Goal: Task Accomplishment & Management: Manage account settings

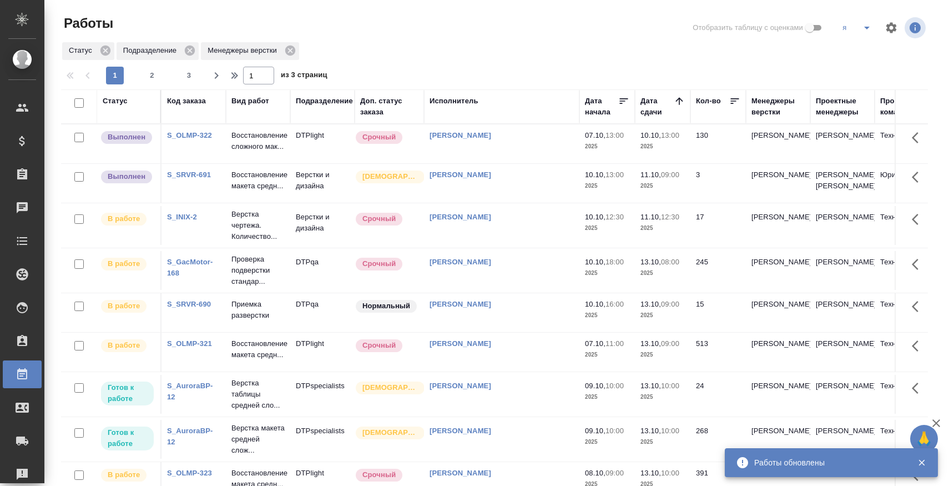
click at [195, 137] on link "S_OLMP-322" at bounding box center [189, 135] width 45 height 8
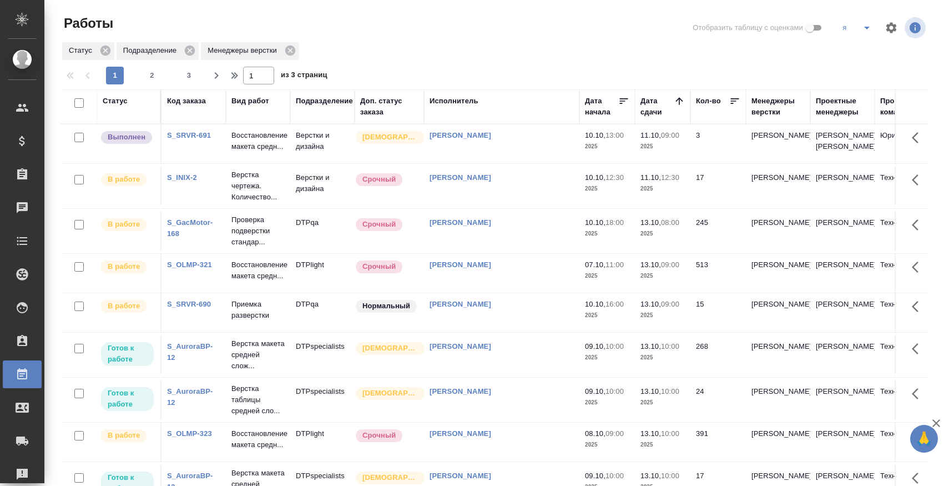
click at [186, 139] on link "S_SRVR-691" at bounding box center [189, 135] width 44 height 8
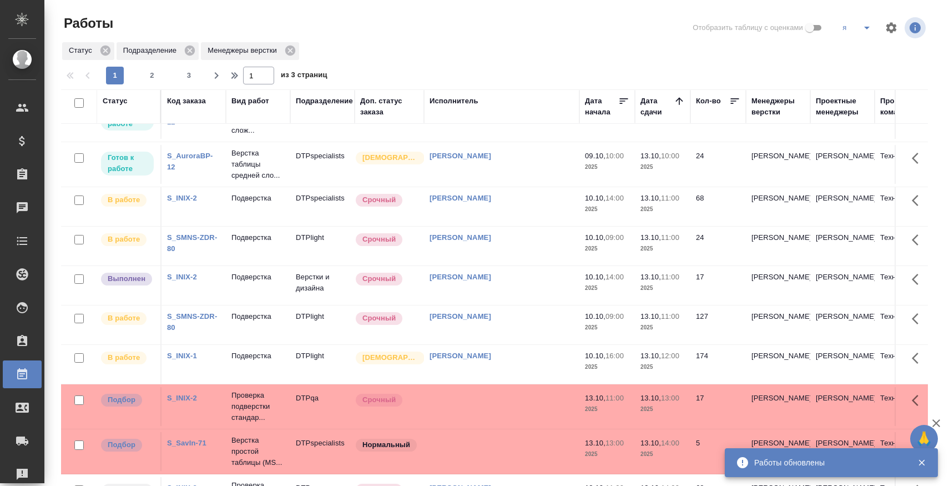
scroll to position [281, 0]
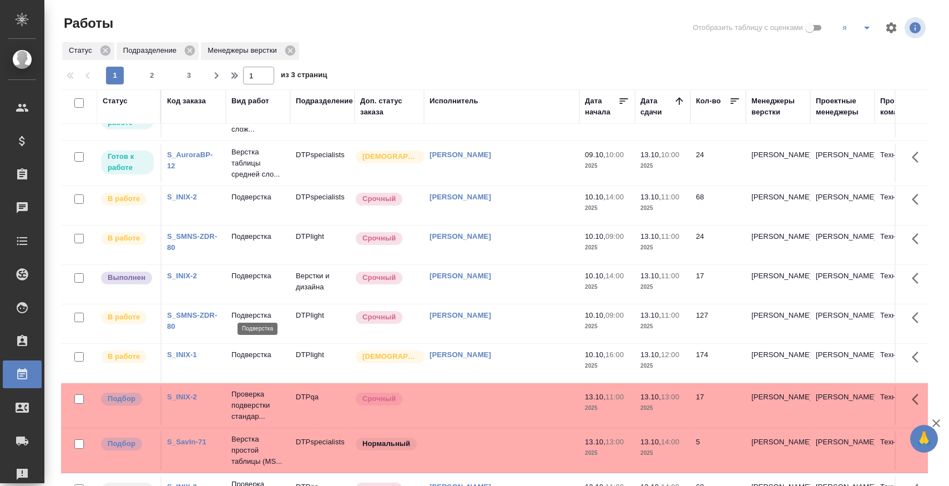
click at [270, 281] on p "Подверстка" at bounding box center [258, 275] width 53 height 11
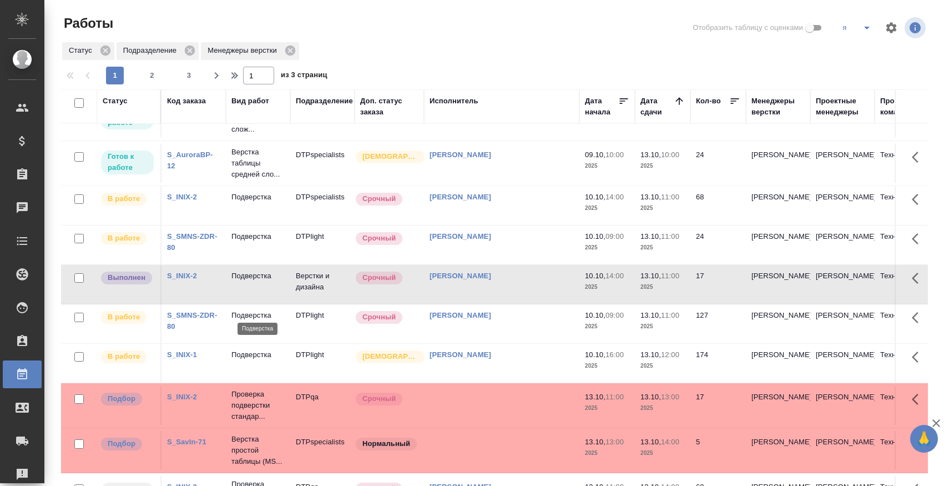
click at [270, 281] on p "Подверстка" at bounding box center [258, 275] width 53 height 11
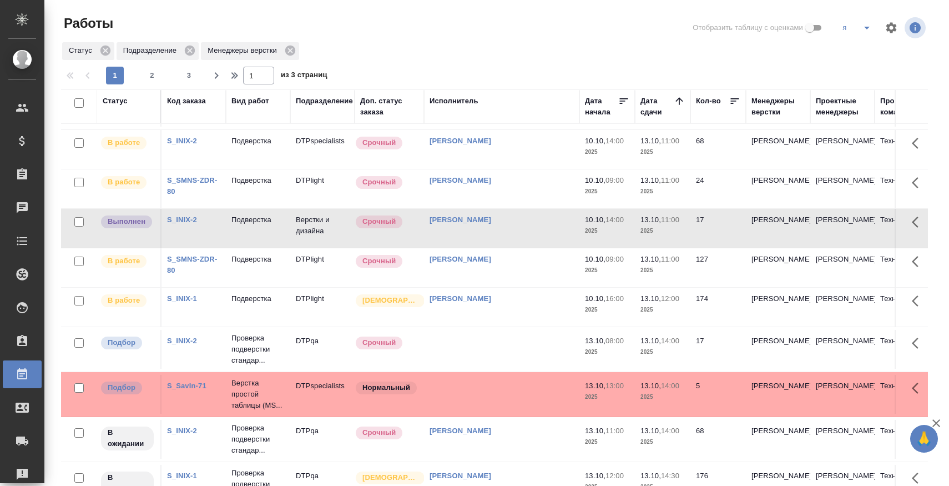
scroll to position [338, 0]
click at [183, 246] on td "S_INIX-2" at bounding box center [194, 227] width 64 height 39
click at [183, 223] on link "S_INIX-2" at bounding box center [182, 219] width 30 height 8
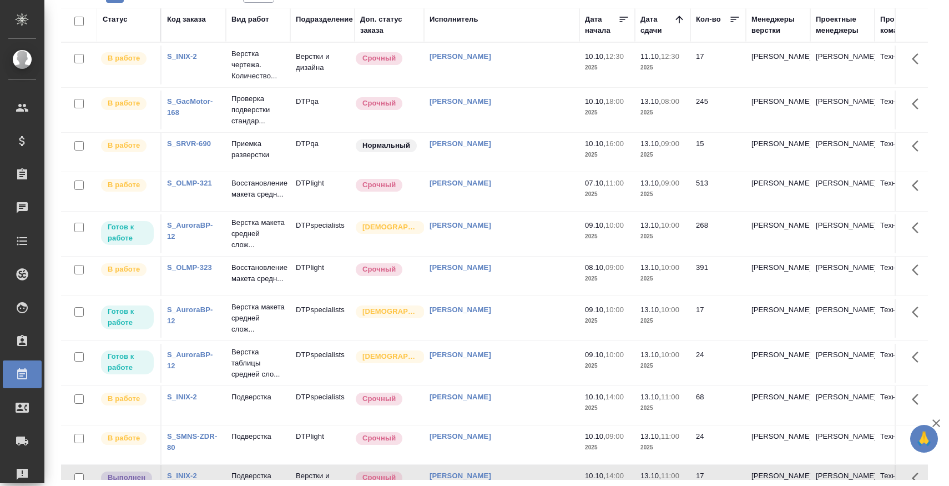
scroll to position [0, 0]
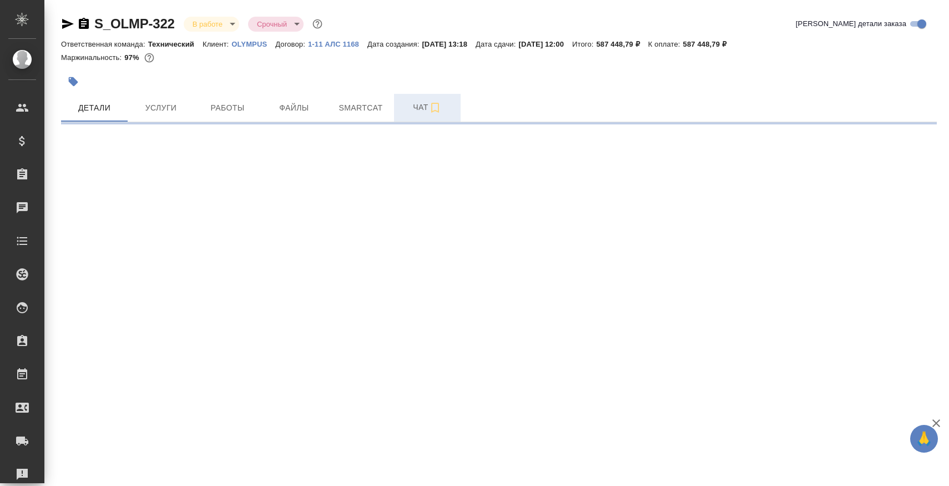
select select "RU"
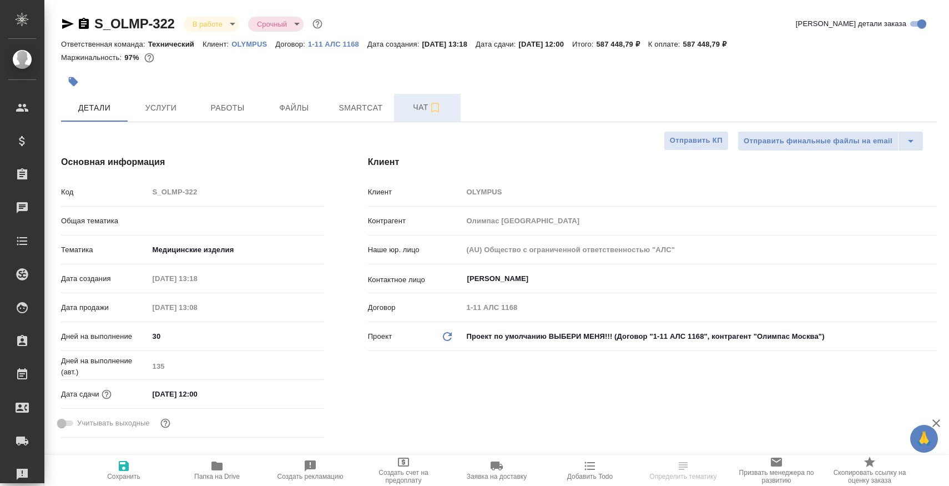
click at [409, 105] on span "Чат" at bounding box center [427, 107] width 53 height 14
type textarea "x"
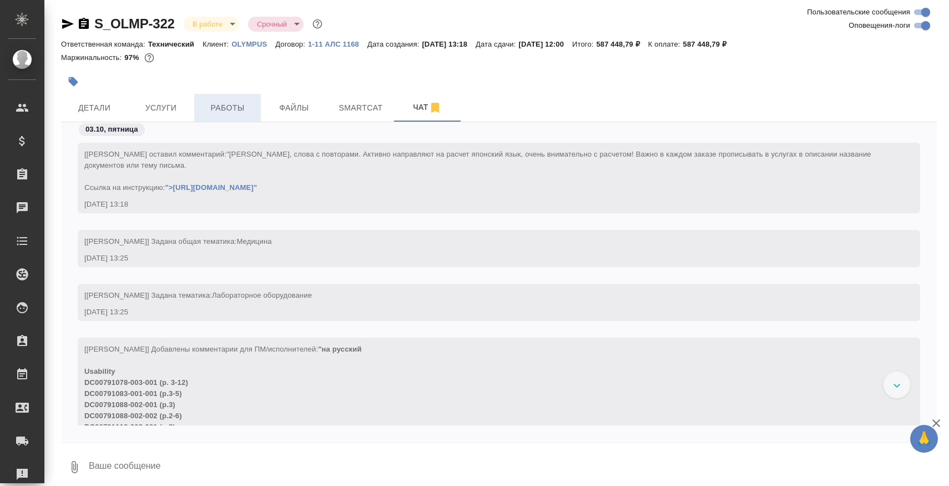
click at [231, 94] on button "Работы" at bounding box center [227, 108] width 67 height 28
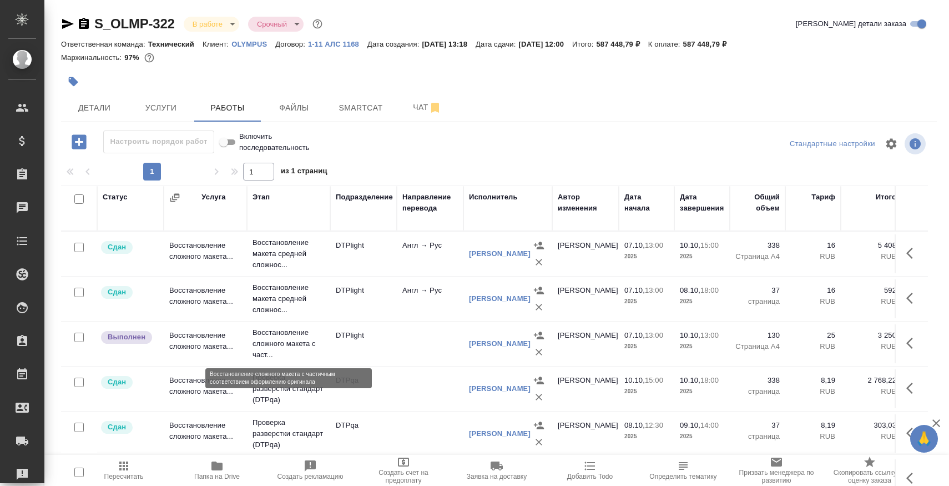
click at [269, 360] on p "Восстановление сложного макета с част..." at bounding box center [289, 343] width 72 height 33
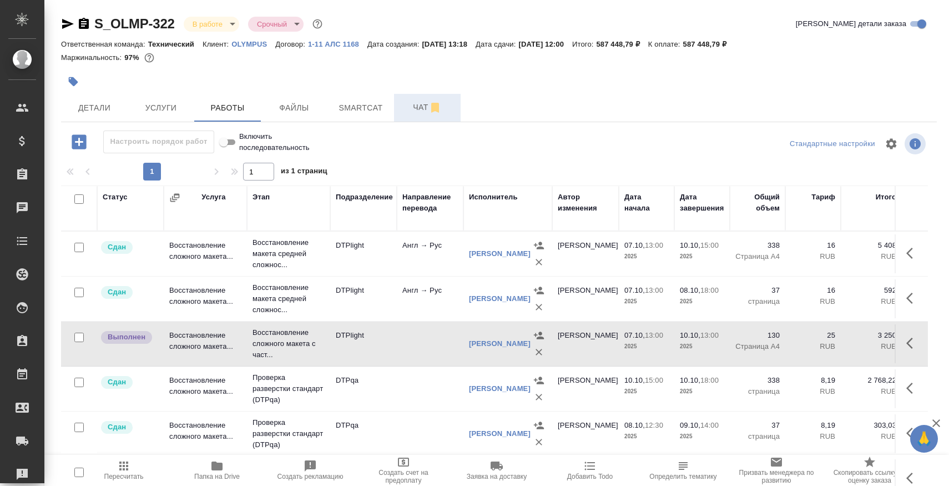
click at [417, 104] on span "Чат" at bounding box center [427, 107] width 53 height 14
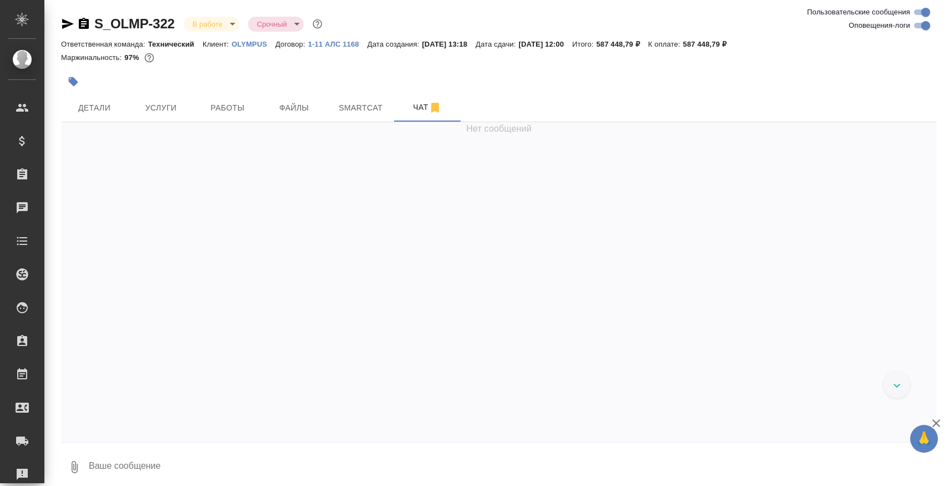
scroll to position [29428, 0]
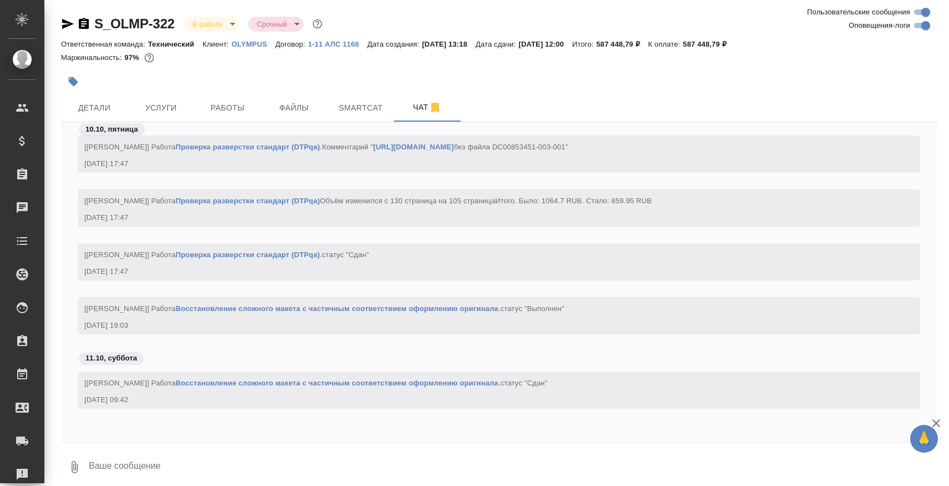
click at [304, 464] on textarea at bounding box center [512, 467] width 849 height 38
paste textarea "https://drive.awatera.com/apps/files/files/10592462?dir=/Shares/Olimpus%20Rus/O…"
type textarea "все файлы готовы https://drive.awatera.com/apps/files/files/10592462?dir=/Share…"
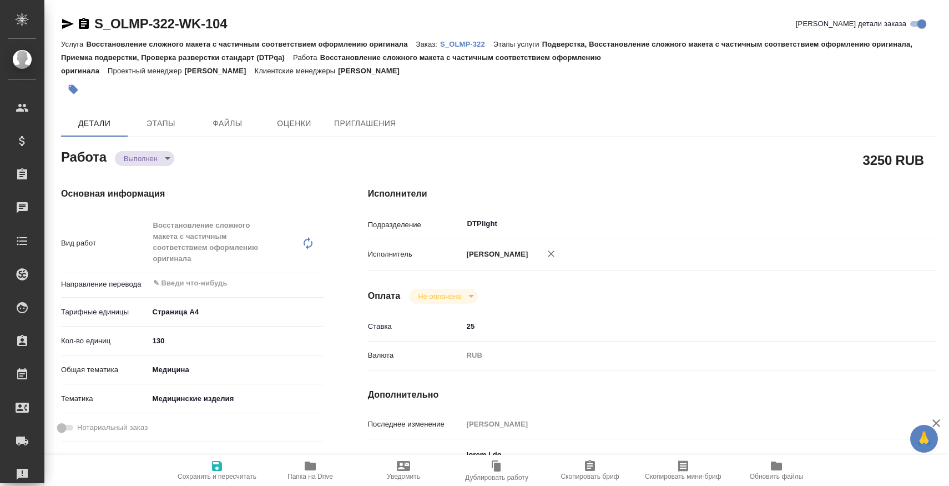
type textarea "x"
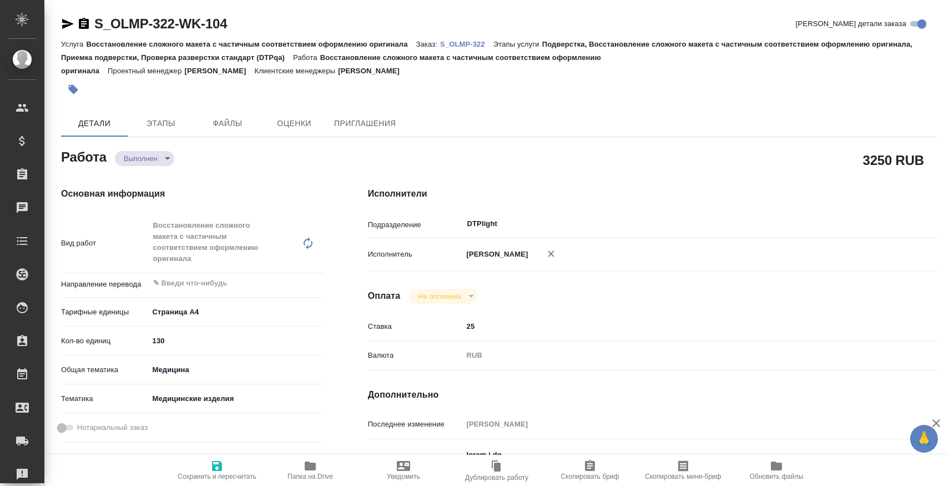
type textarea "x"
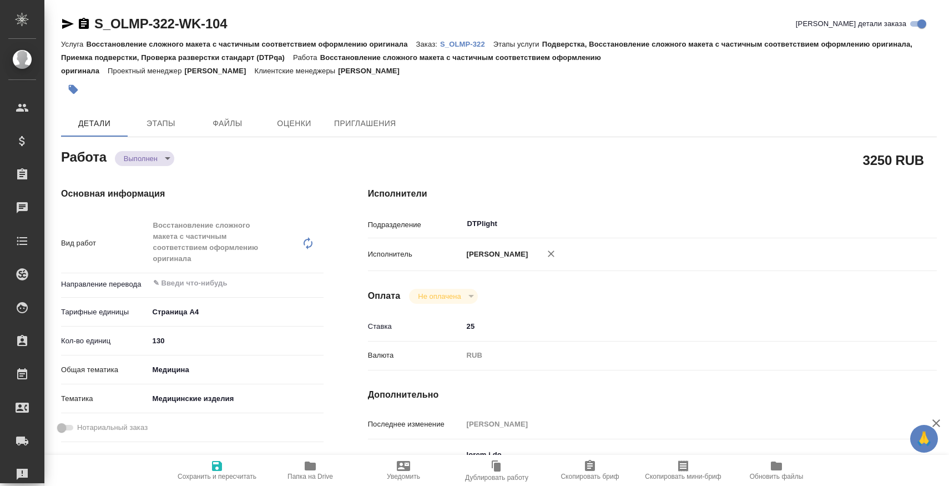
type textarea "x"
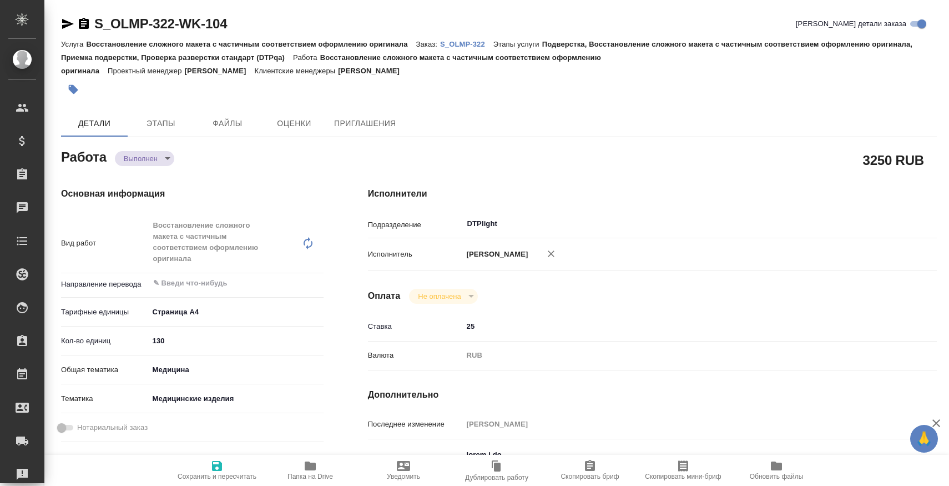
type textarea "x"
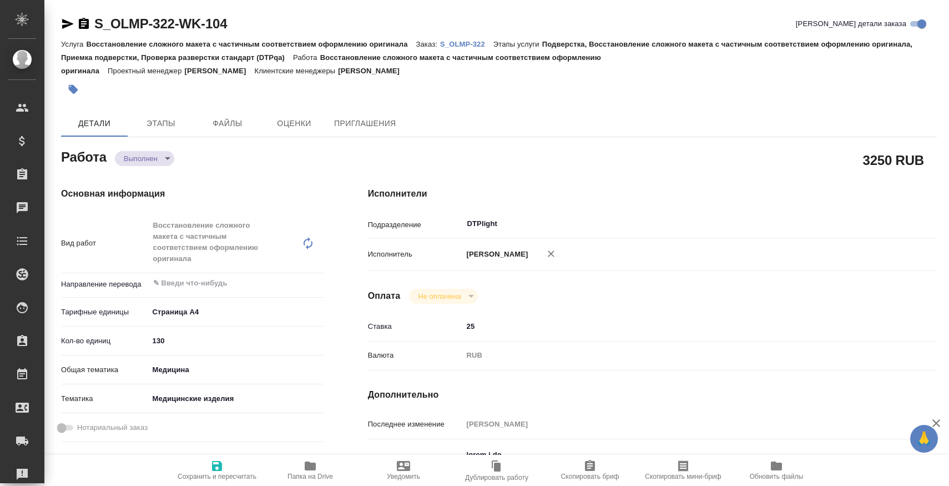
type textarea "x"
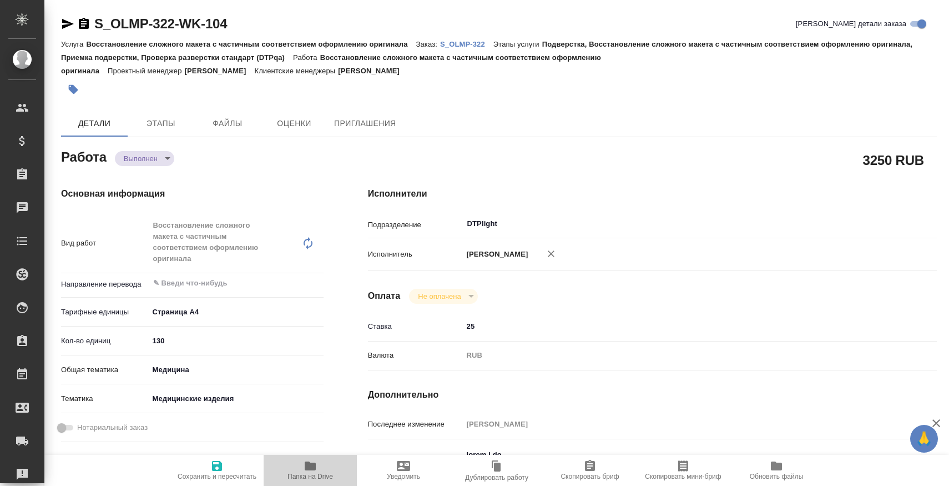
click at [303, 464] on span "Папка на Drive" at bounding box center [310, 469] width 80 height 21
type textarea "x"
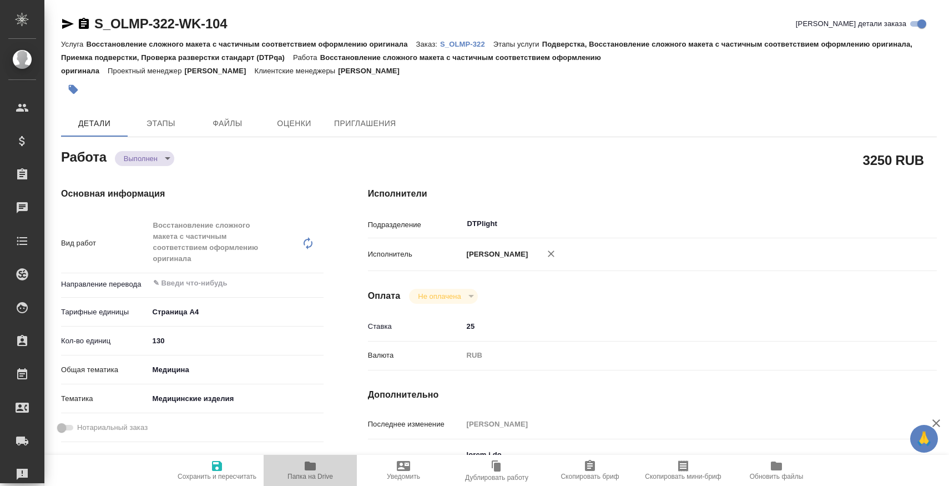
type textarea "x"
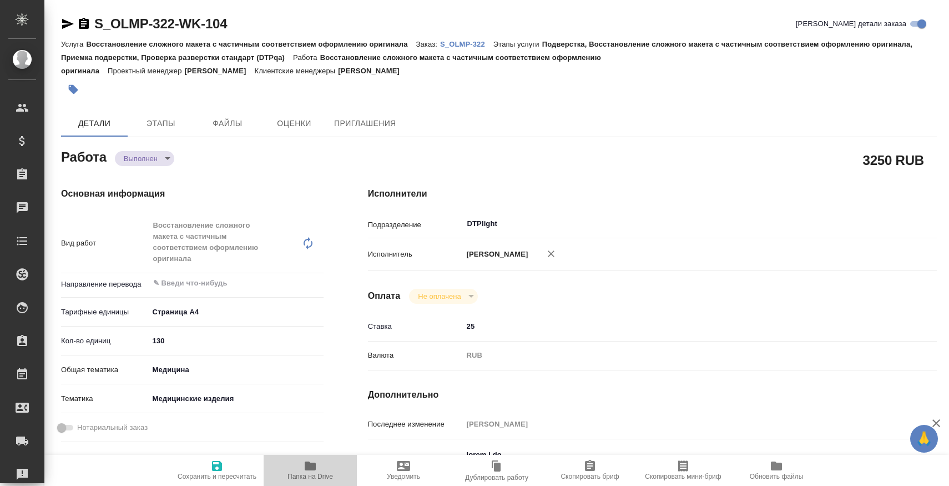
type textarea "x"
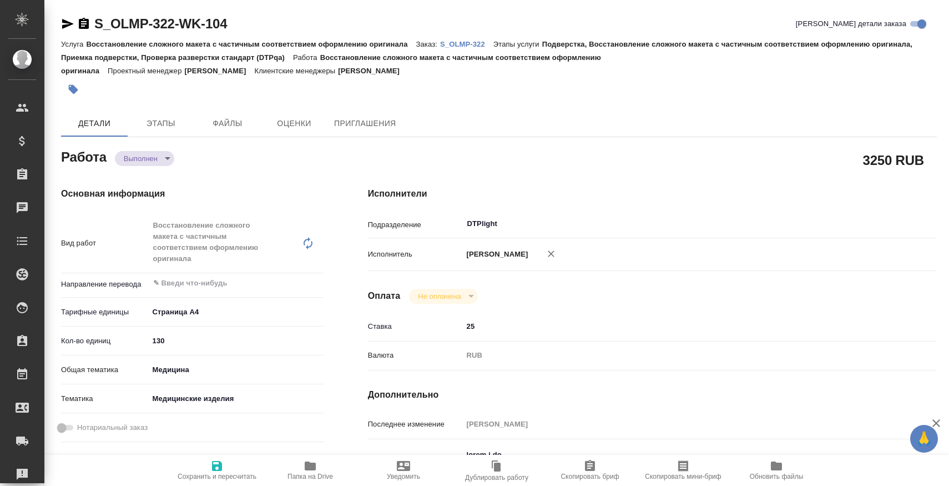
type textarea "x"
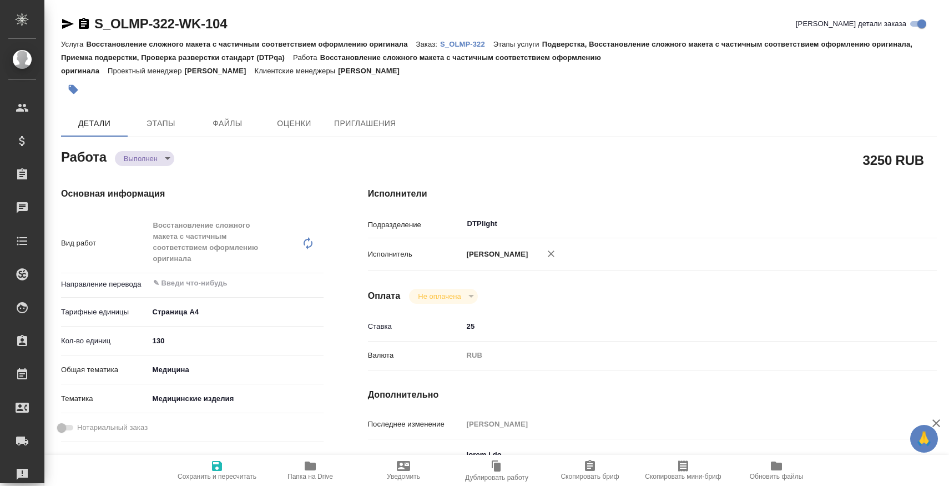
type textarea "x"
click at [170, 154] on body "🙏 .cls-1 fill:#fff; AWATERA Zaborova Aleksandra Клиенты Спецификации Заказы 0 Ч…" at bounding box center [474, 287] width 949 height 575
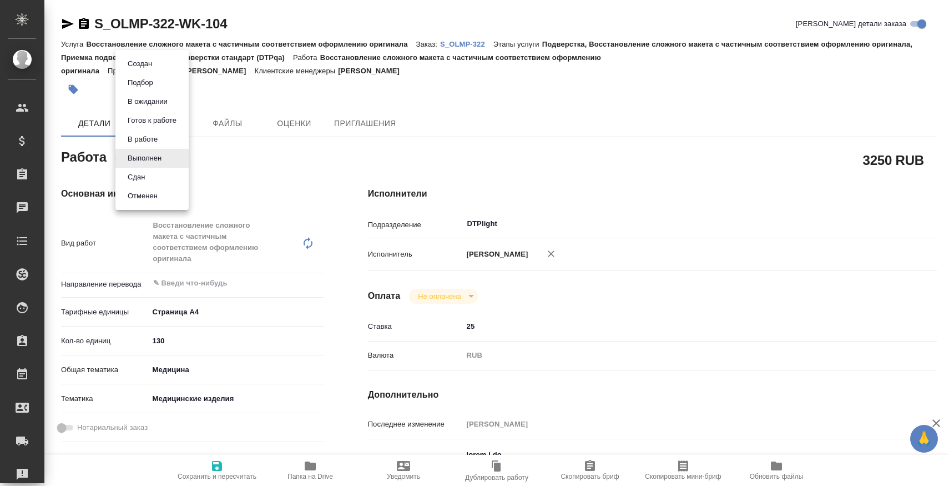
click at [170, 174] on li "Сдан" at bounding box center [151, 177] width 73 height 19
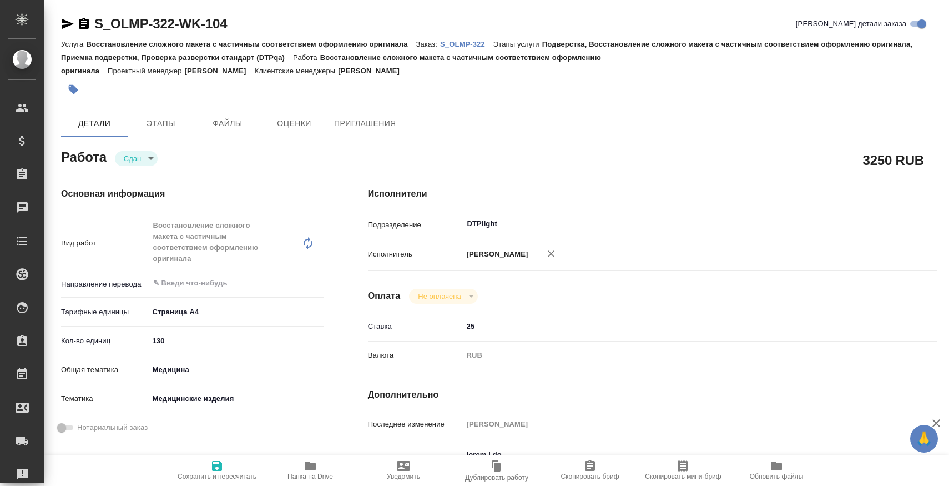
type textarea "x"
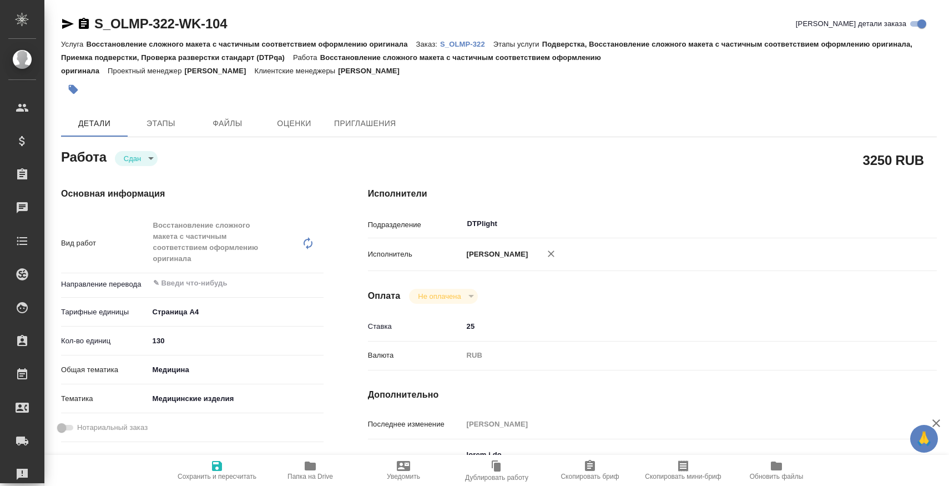
type textarea "x"
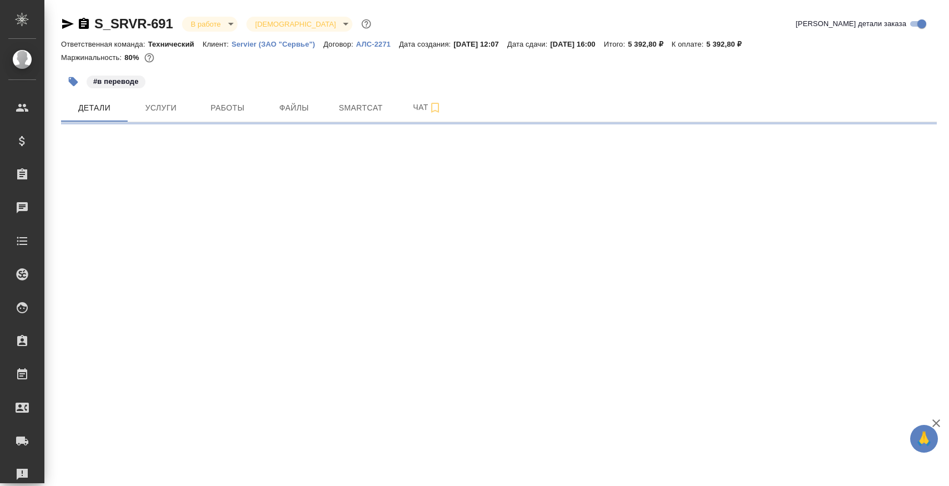
select select "RU"
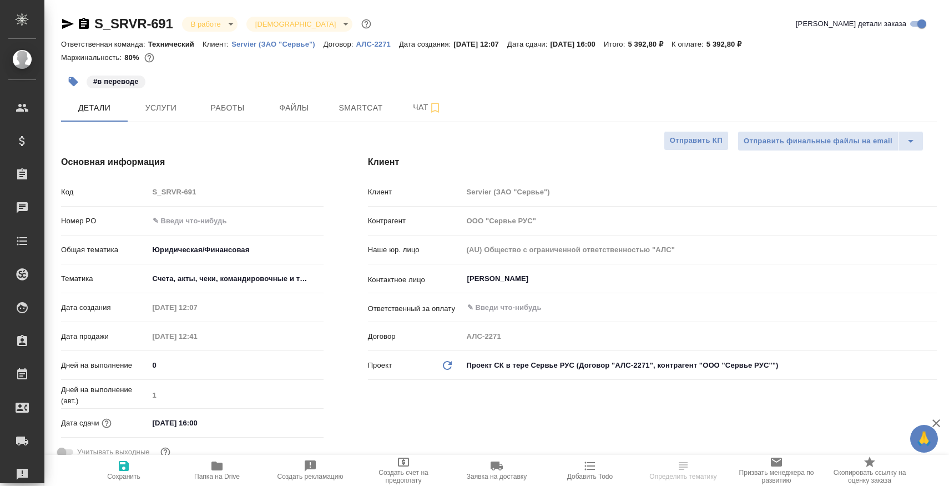
type textarea "x"
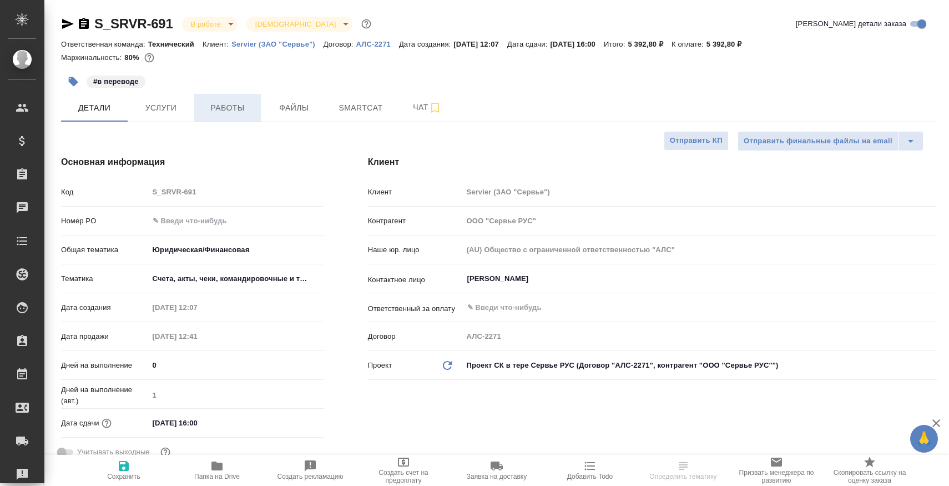
type textarea "x"
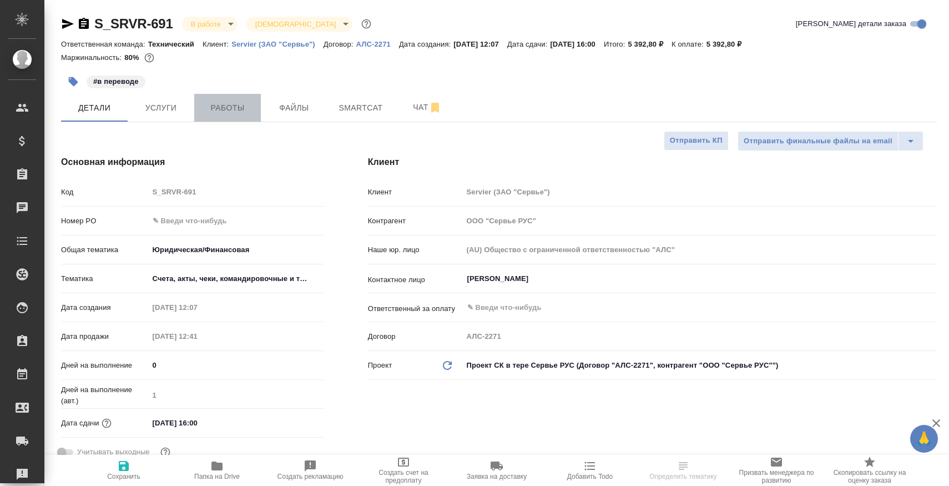
click at [228, 117] on button "Работы" at bounding box center [227, 108] width 67 height 28
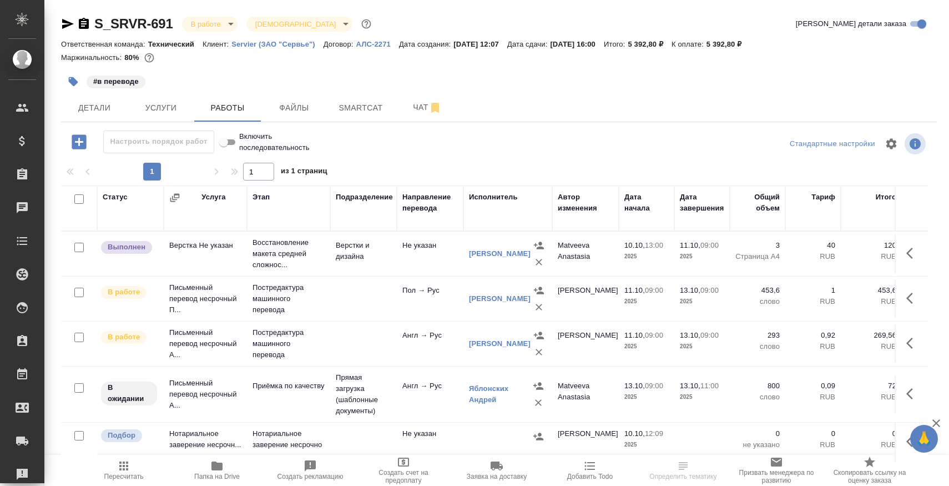
click at [265, 241] on p "Восстановление макета средней сложнос..." at bounding box center [289, 253] width 72 height 33
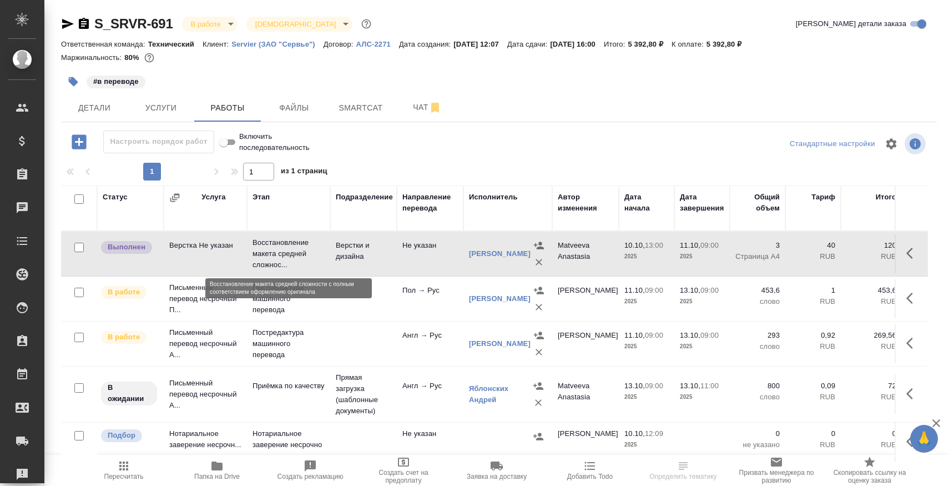
click at [265, 241] on p "Восстановление макета средней сложнос..." at bounding box center [289, 253] width 72 height 33
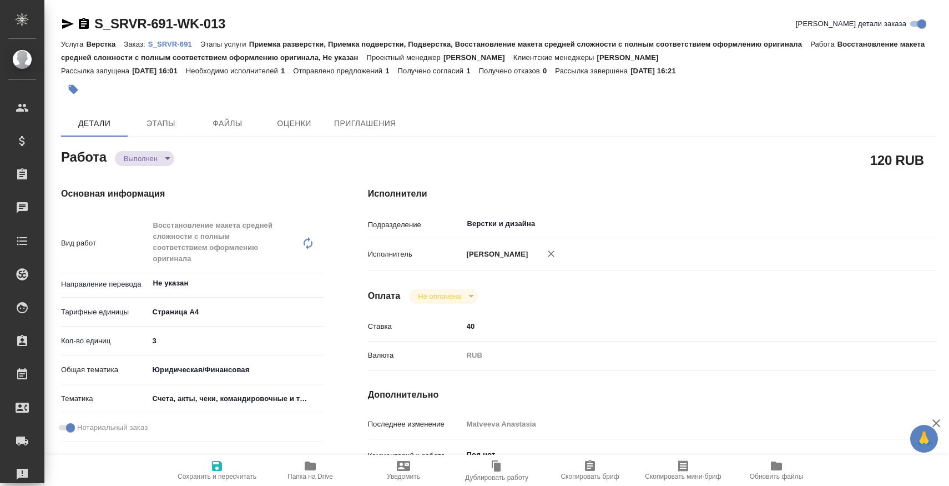
type textarea "x"
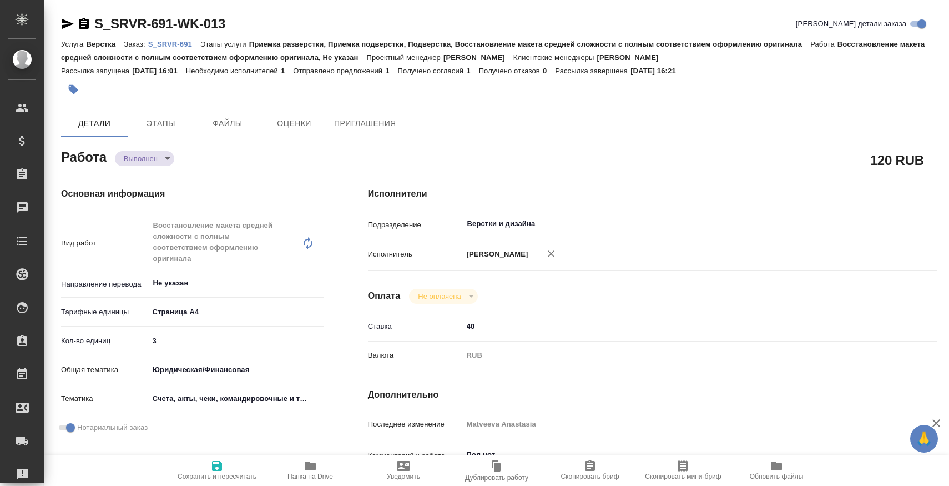
type textarea "x"
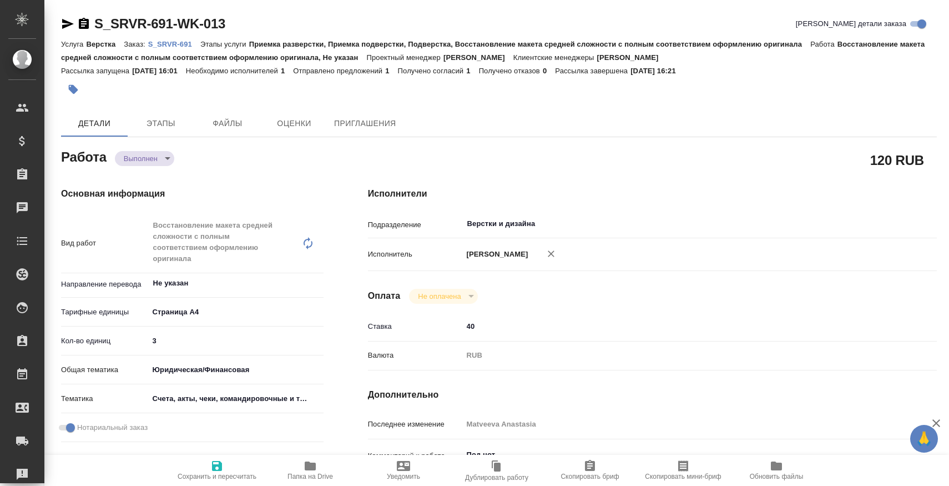
type textarea "x"
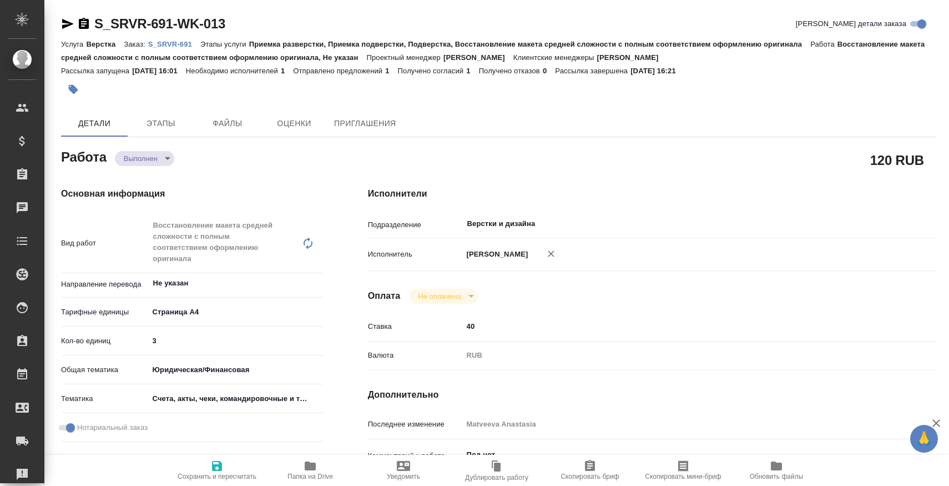
type textarea "x"
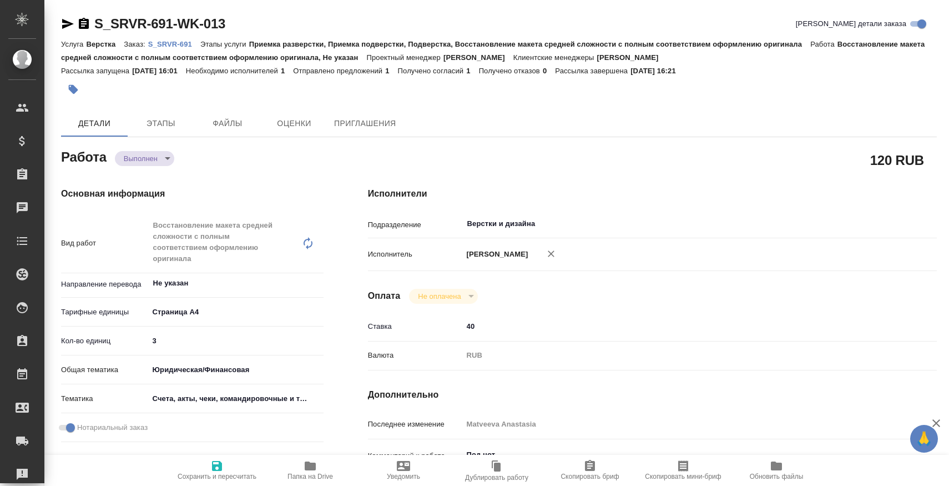
type textarea "x"
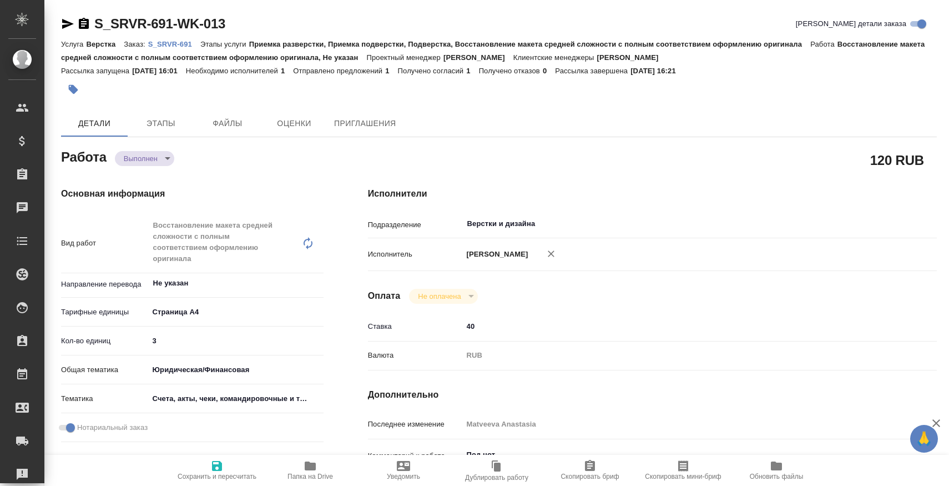
type textarea "x"
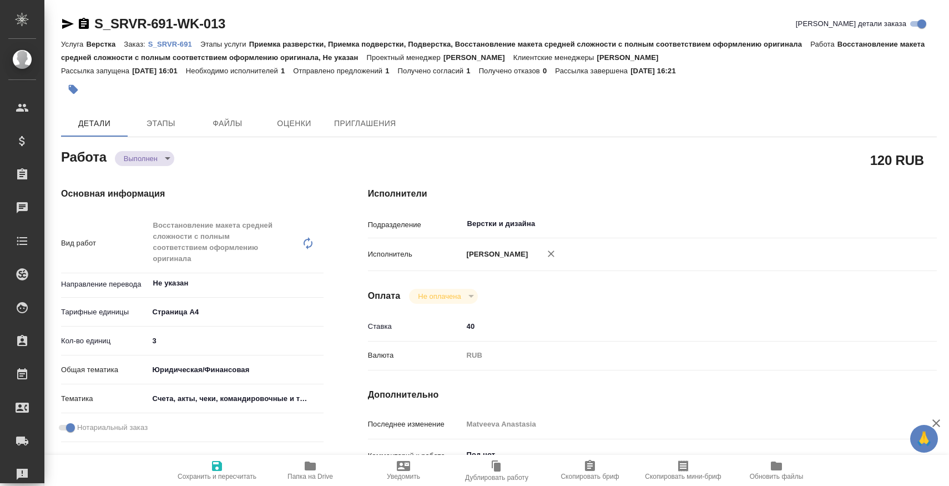
click at [158, 169] on div "Основная информация Вид работ Восстановление макета средней сложности с полным …" at bounding box center [192, 418] width 307 height 507
type textarea "x"
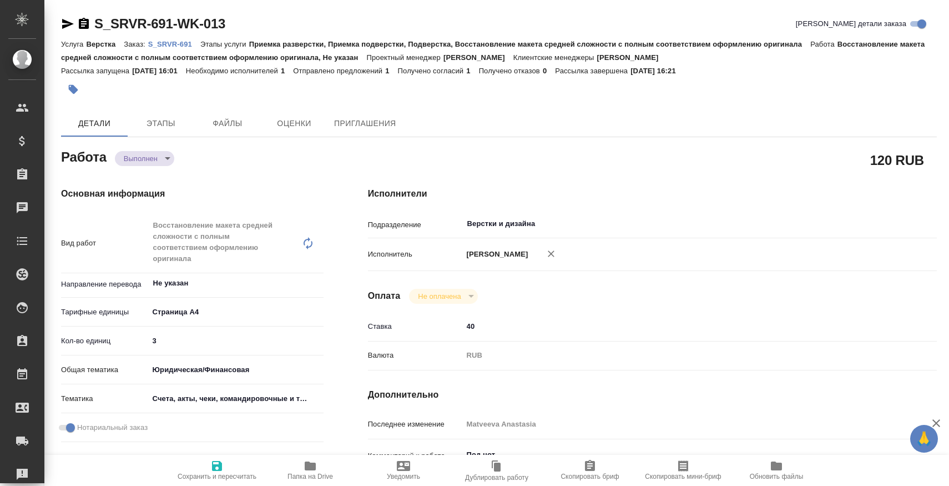
type textarea "x"
click at [159, 166] on div "Основная информация Вид работ Восстановление макета средней сложности с полным …" at bounding box center [192, 418] width 307 height 507
type textarea "x"
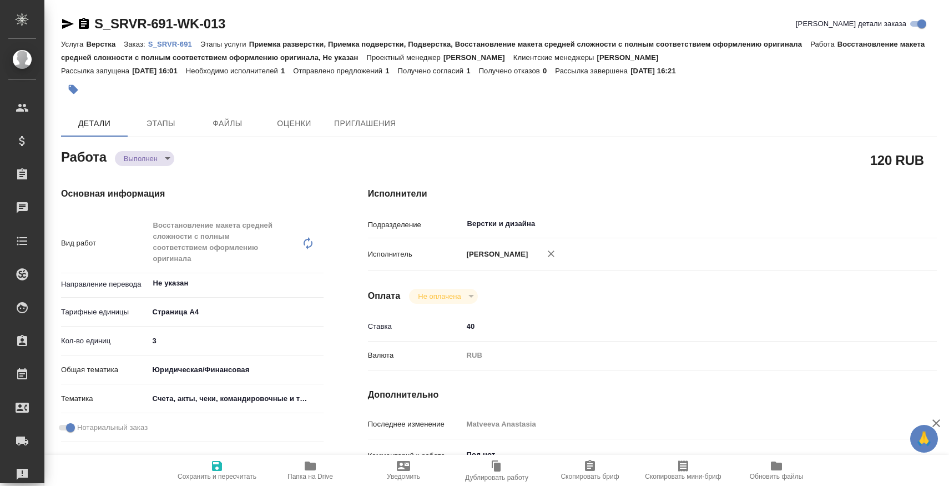
type textarea "x"
click at [159, 159] on body "🙏 .cls-1 fill:#fff; AWATERA Zaborova Aleksandra Клиенты Спецификации Заказы Чат…" at bounding box center [474, 287] width 949 height 575
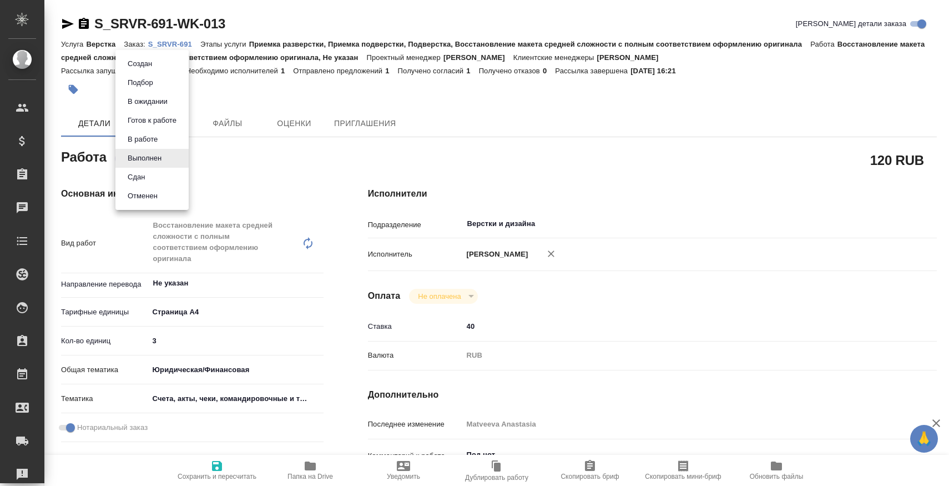
click at [159, 173] on li "Сдан" at bounding box center [151, 177] width 73 height 19
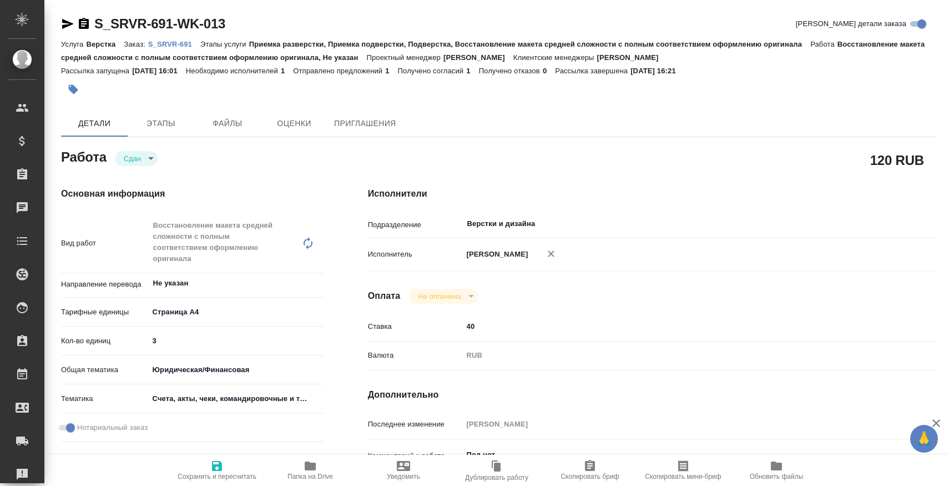
type textarea "x"
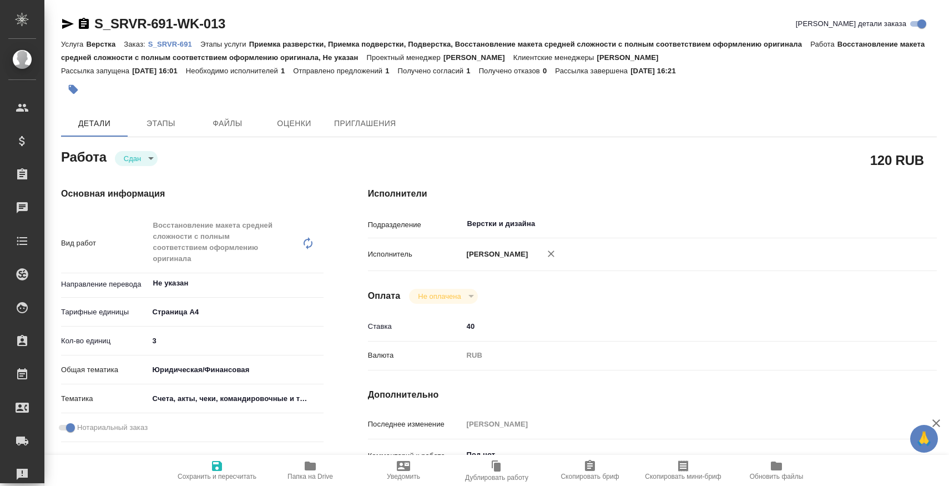
type textarea "x"
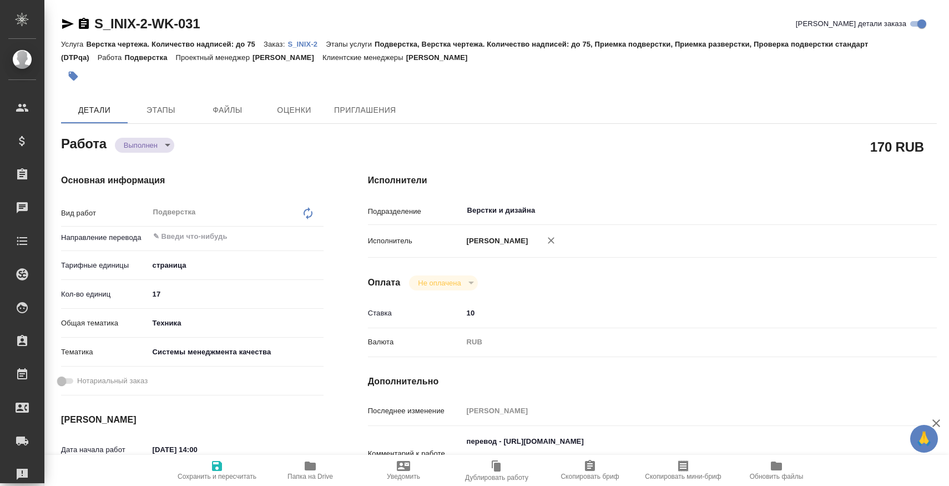
type textarea "x"
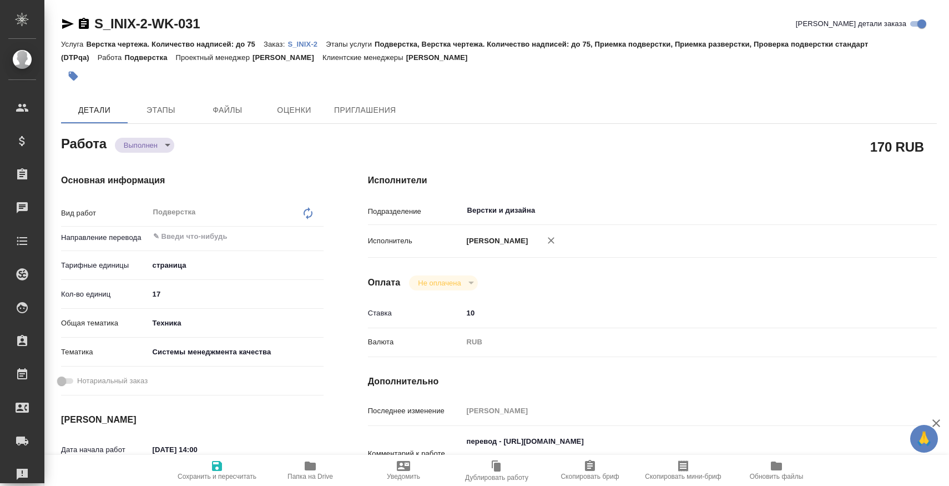
type textarea "x"
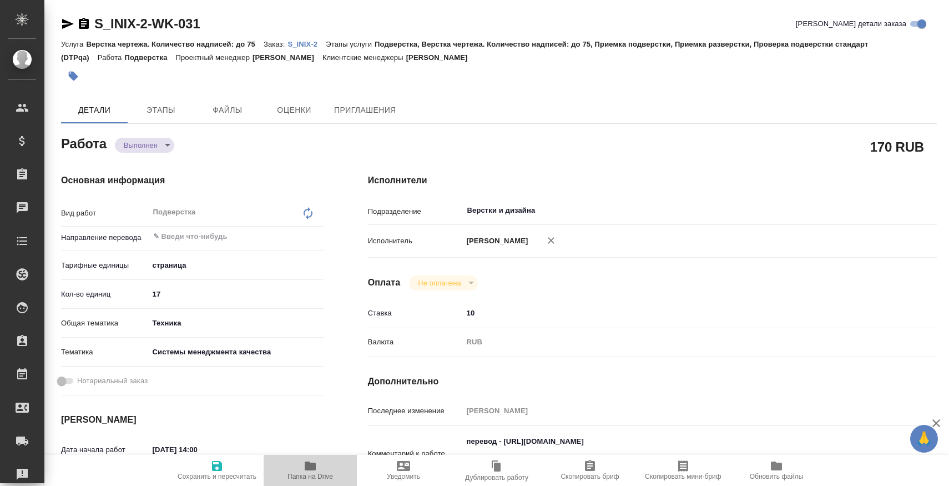
click at [311, 476] on span "Папка на Drive" at bounding box center [311, 476] width 46 height 8
type textarea "x"
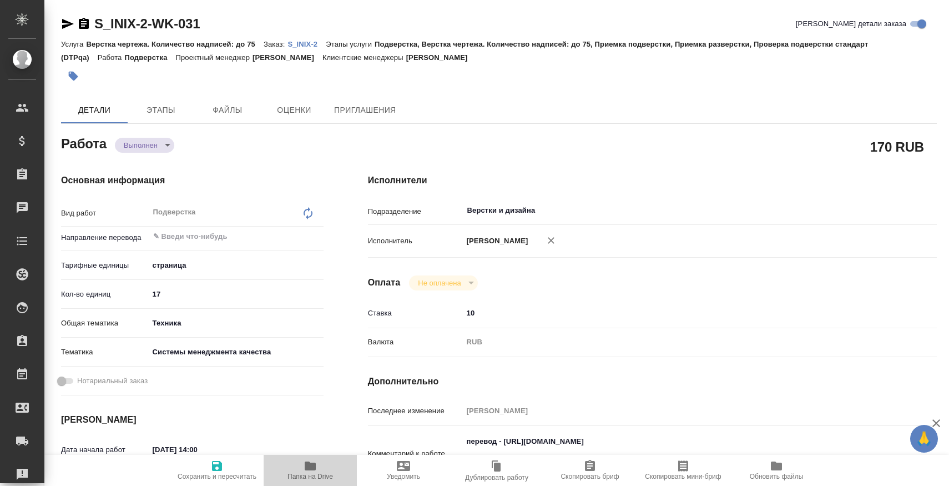
type textarea "x"
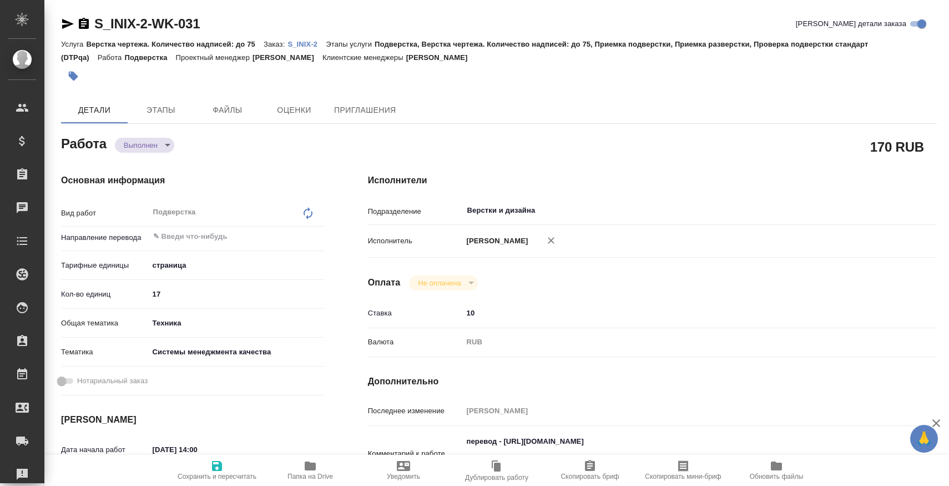
type textarea "x"
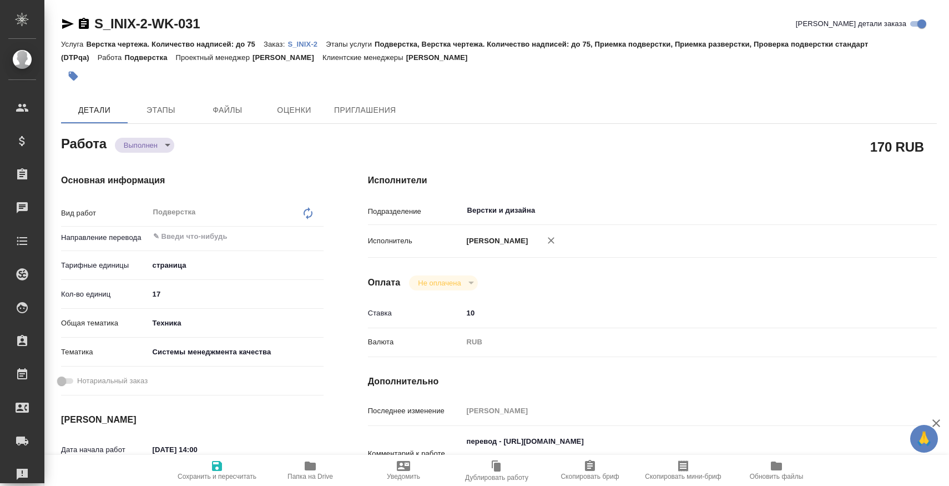
type textarea "x"
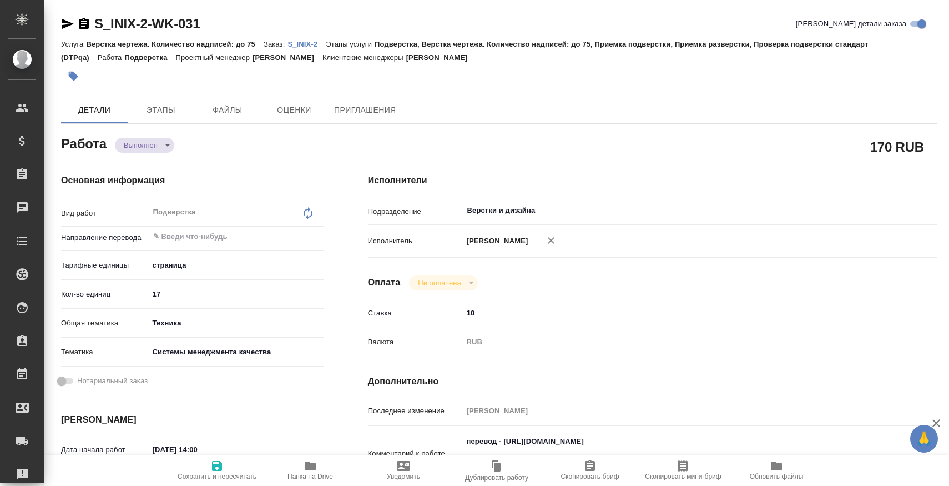
type textarea "x"
click at [305, 39] on link "S_INIX-2" at bounding box center [307, 43] width 38 height 9
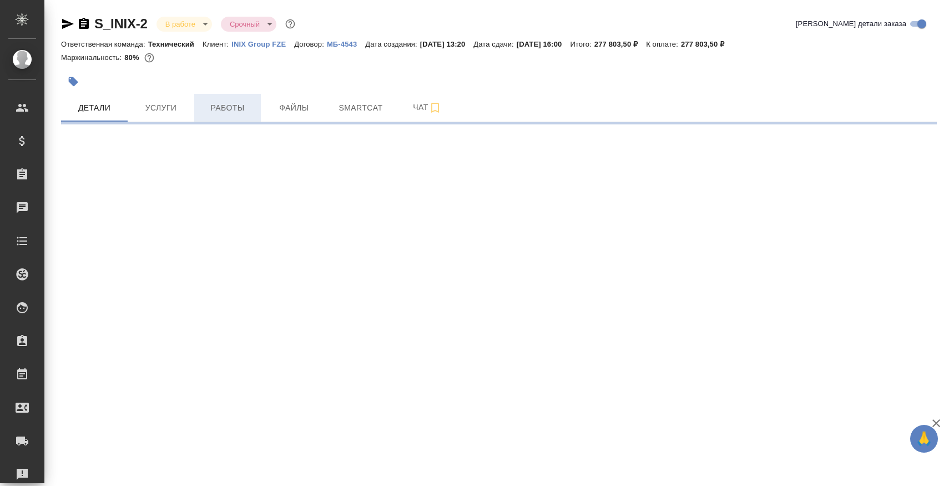
select select "RU"
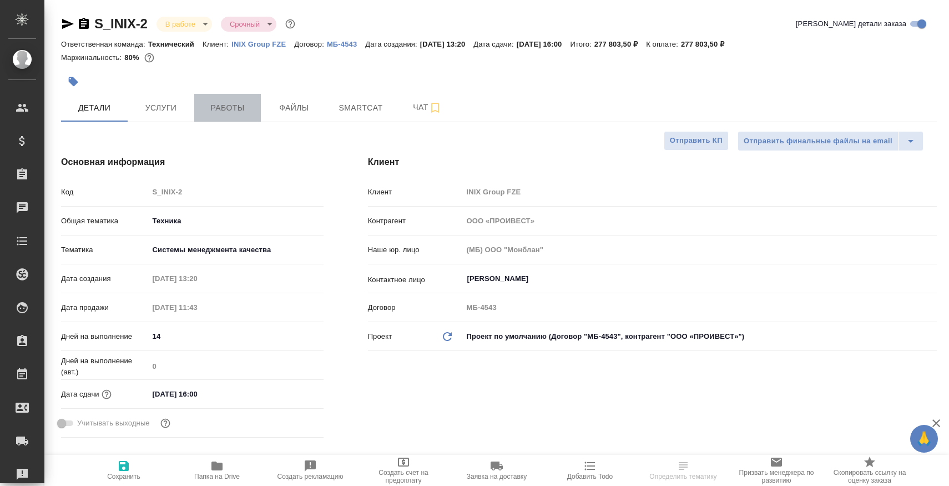
click at [232, 104] on span "Работы" at bounding box center [227, 108] width 53 height 14
type textarea "x"
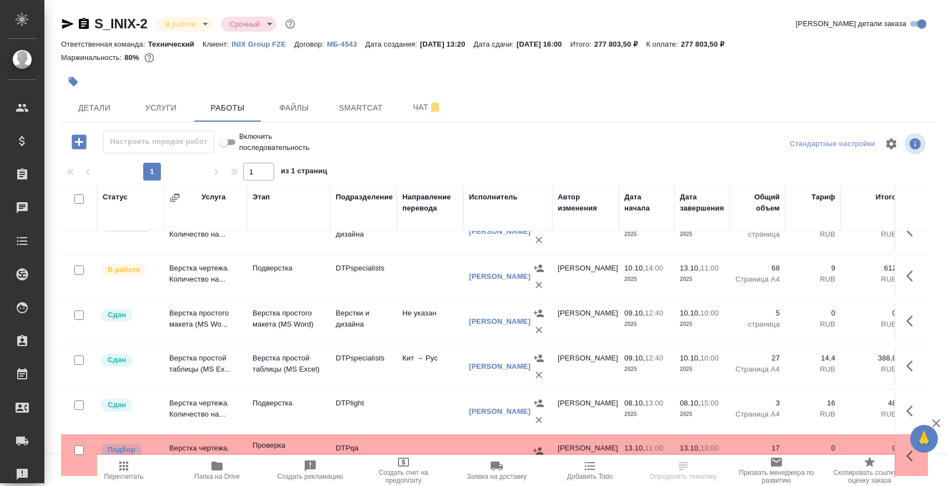
scroll to position [61, 0]
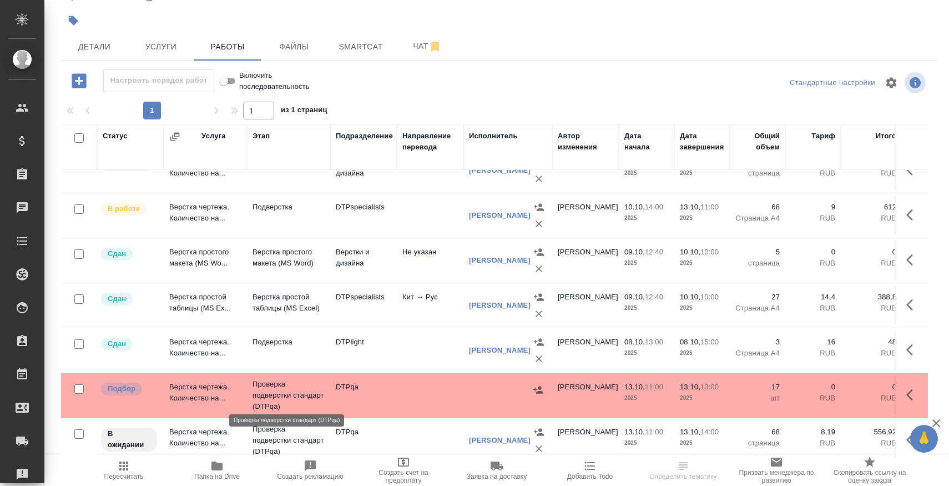
click at [287, 384] on p "Проверка подверстки стандарт (DTPqa)" at bounding box center [289, 395] width 72 height 33
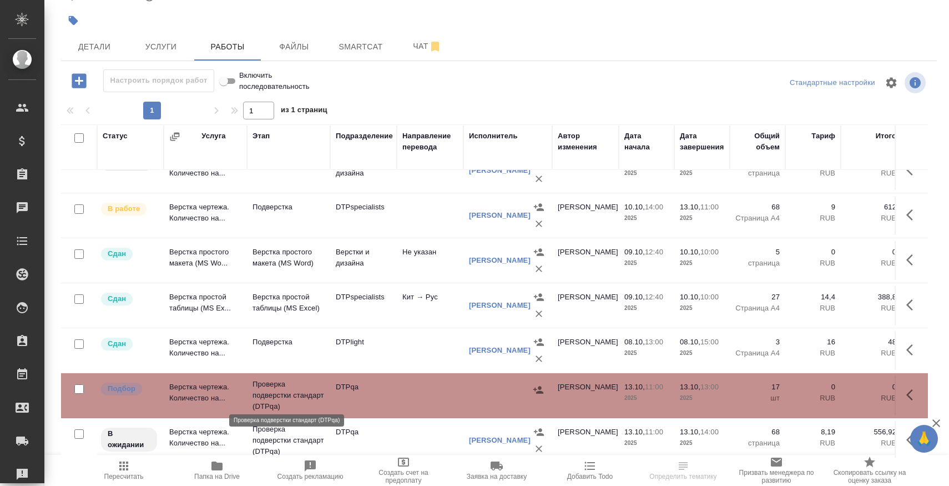
click at [287, 384] on p "Проверка подверстки стандарт (DTPqa)" at bounding box center [289, 395] width 72 height 33
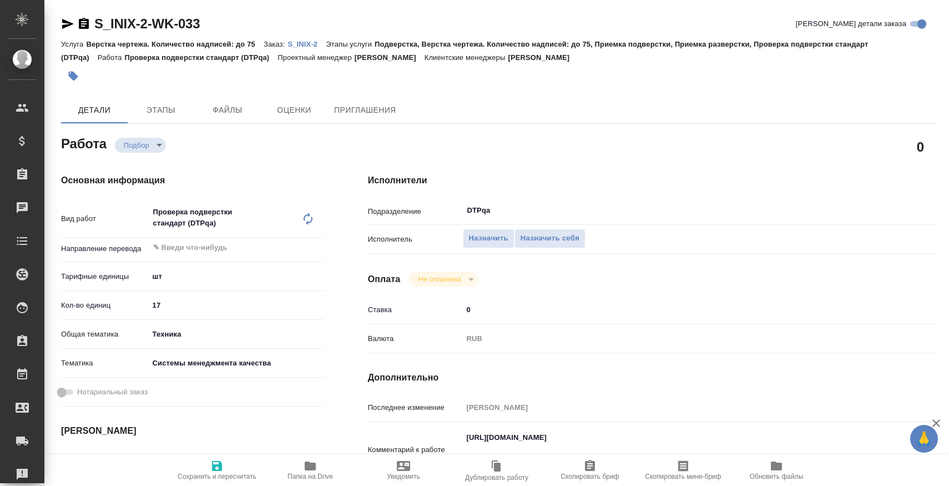
type textarea "x"
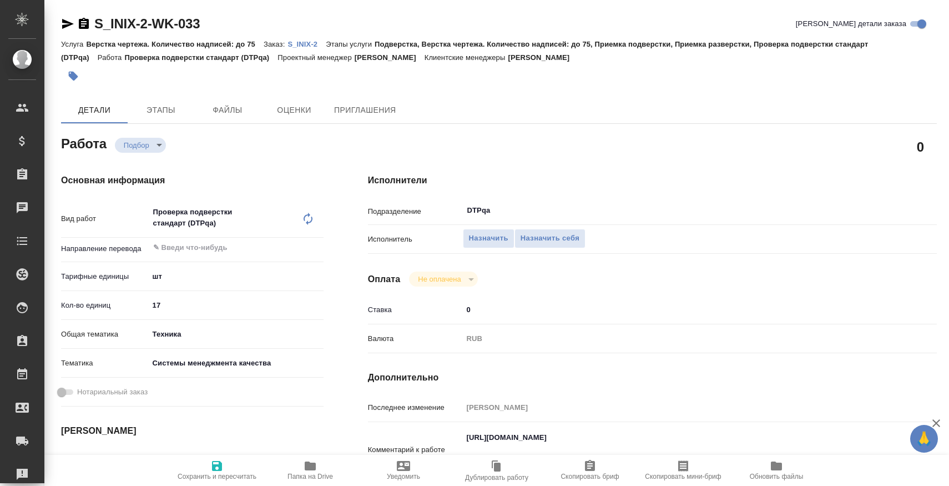
type textarea "x"
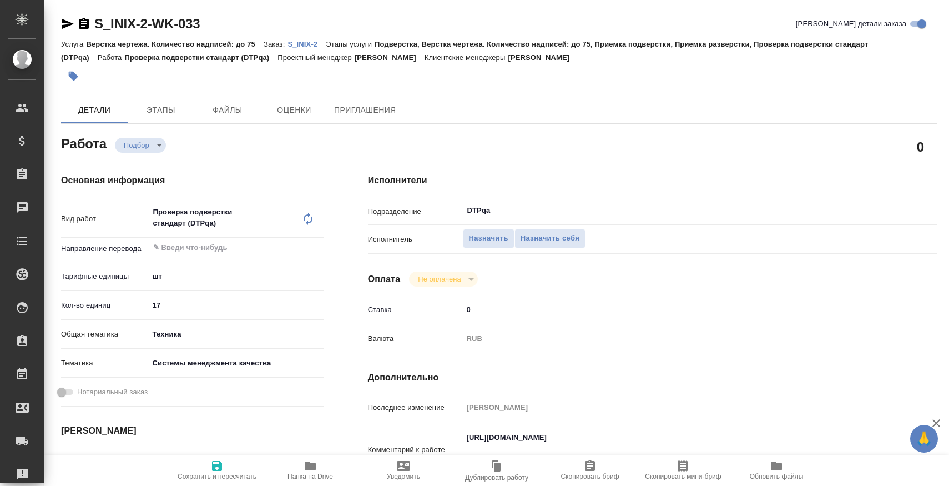
type textarea "x"
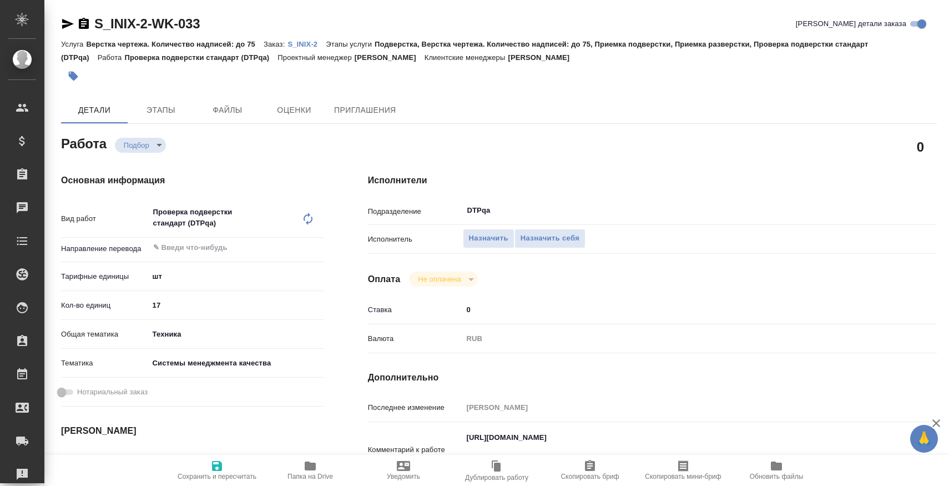
type textarea "x"
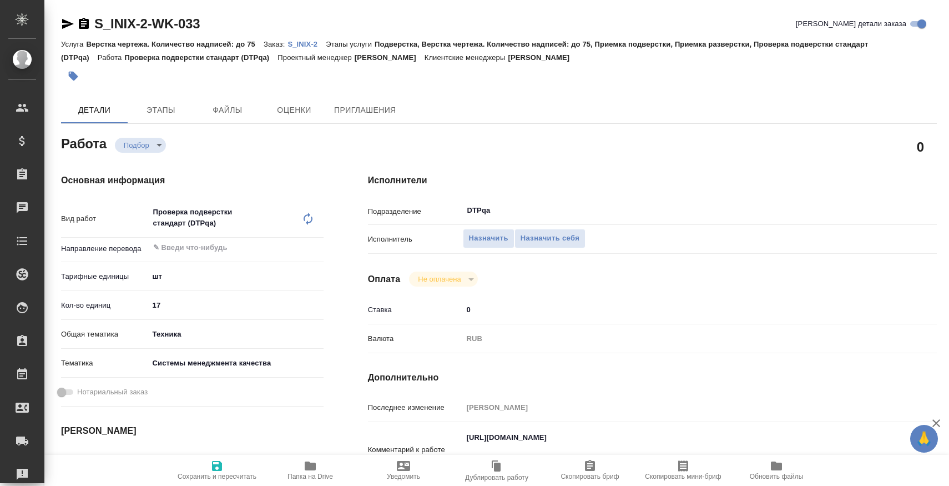
type textarea "x"
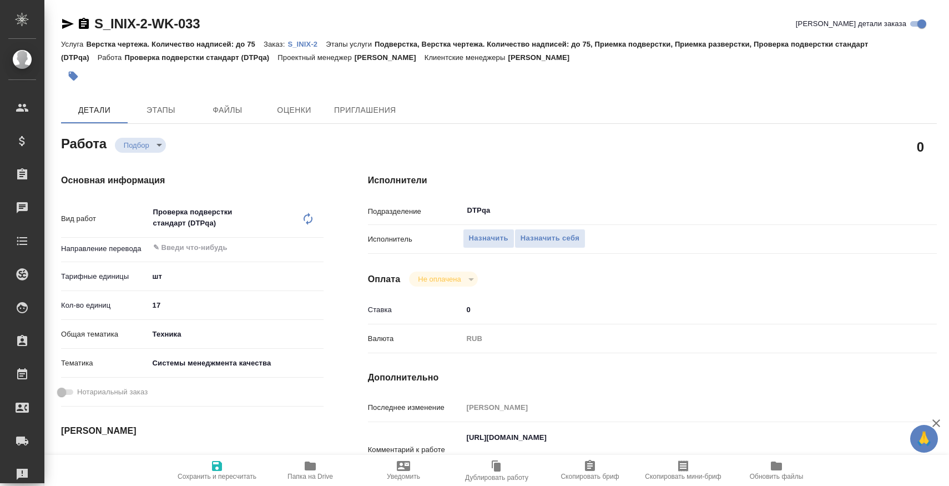
type textarea "x"
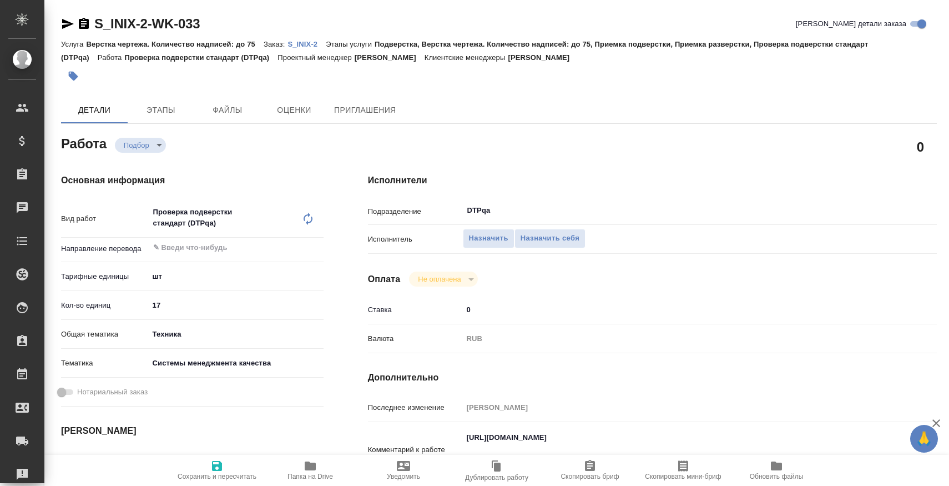
type textarea "x"
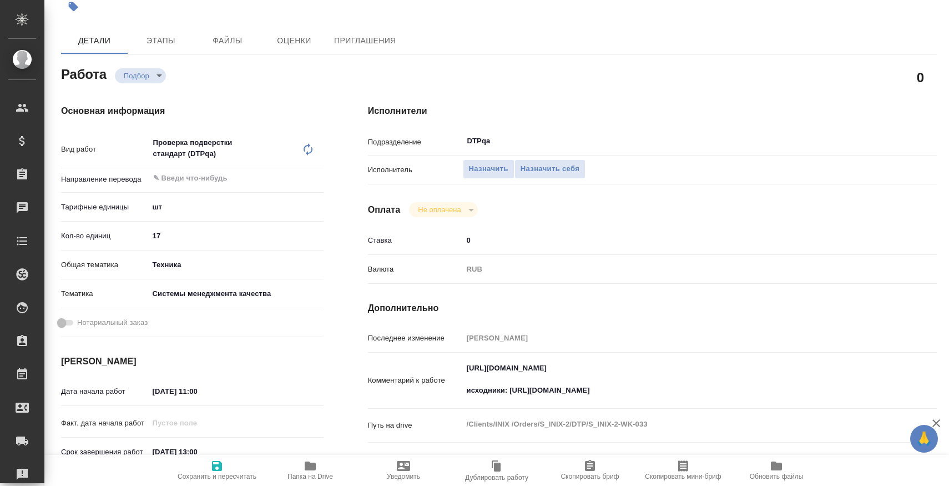
scroll to position [205, 0]
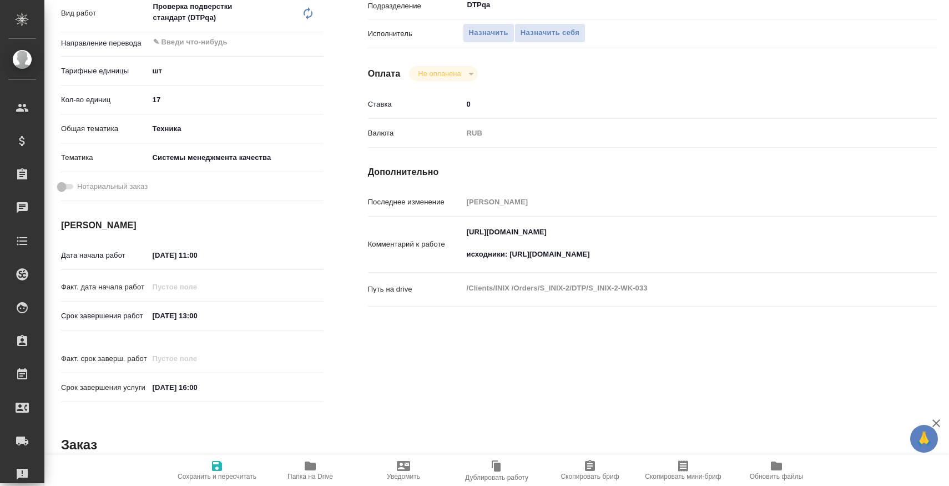
type textarea "x"
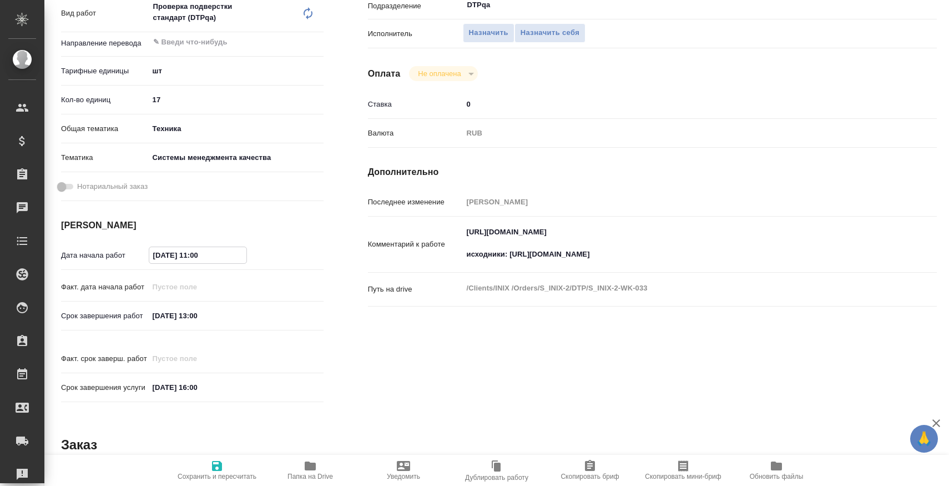
drag, startPoint x: 194, startPoint y: 256, endPoint x: 258, endPoint y: 256, distance: 63.8
click at [255, 256] on div "13.10.2025 11:00" at bounding box center [236, 254] width 175 height 17
type textarea "x"
type input "13.10.2025 1_:__"
type textarea "x"
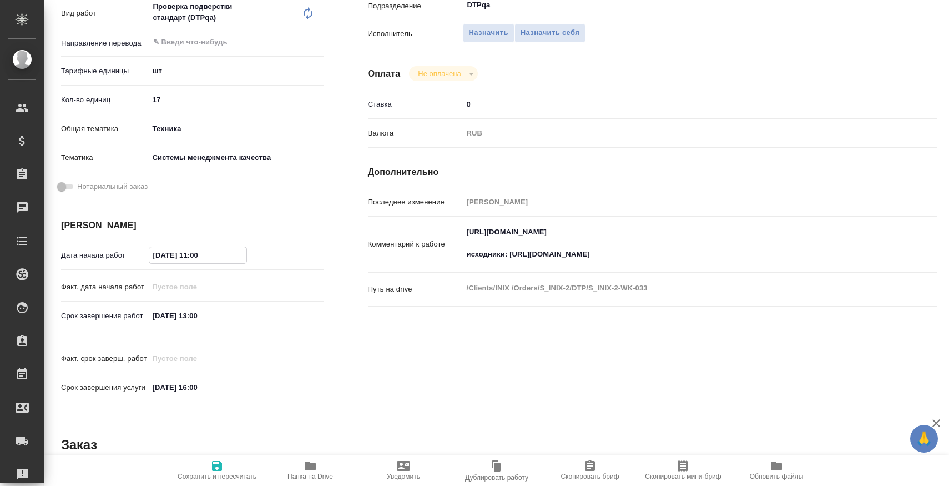
type textarea "x"
type input "13.10.2025 __:__"
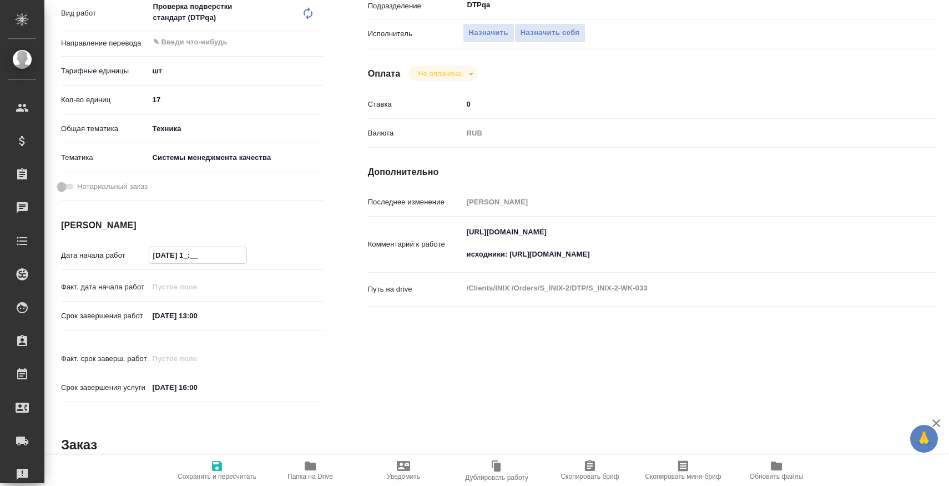
type textarea "x"
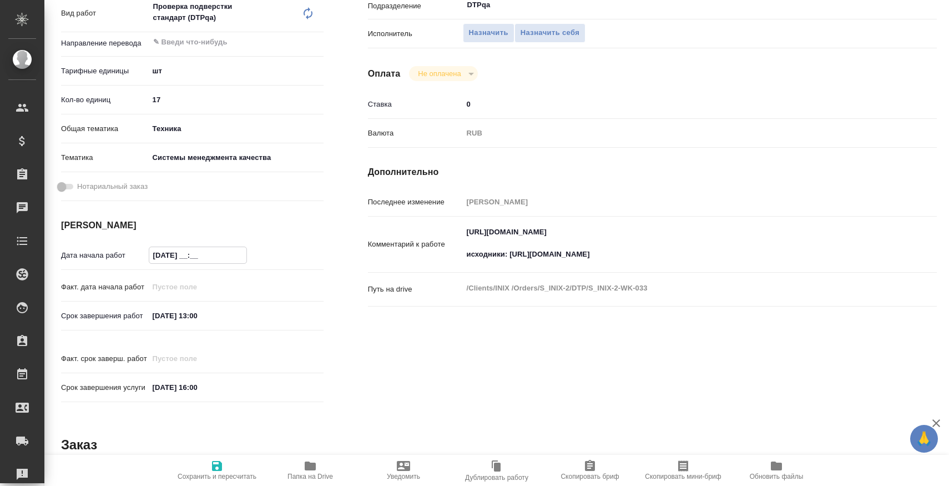
type input "13.10.2025 0_:__"
type textarea "x"
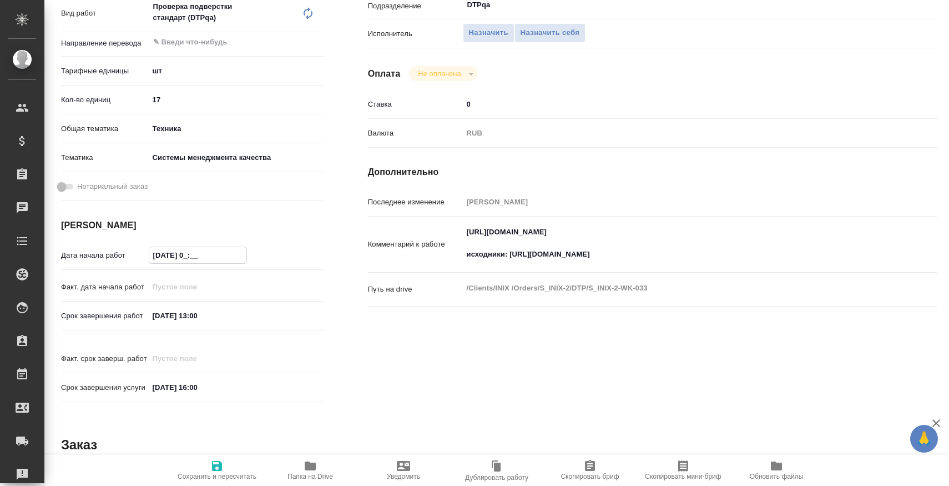
type textarea "x"
type input "13.10.2025 08:__"
type textarea "x"
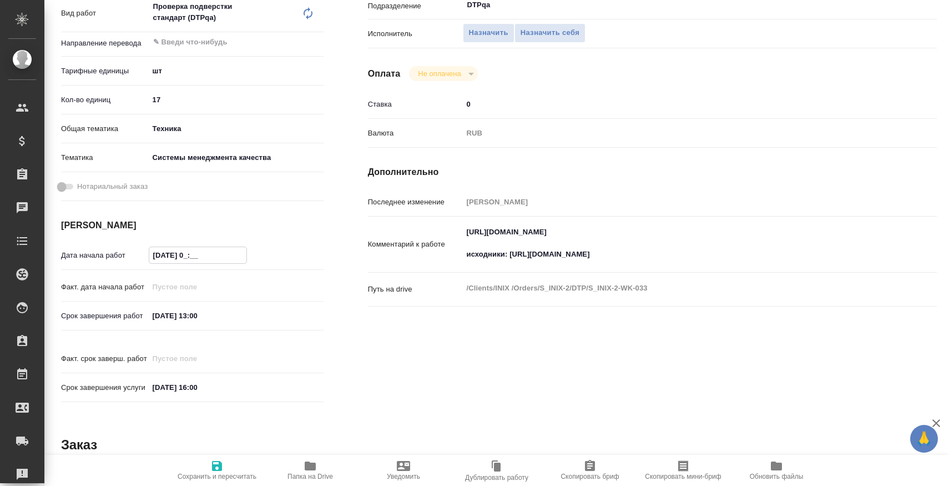
type textarea "x"
type input "13.10.2025 08:0_"
type textarea "x"
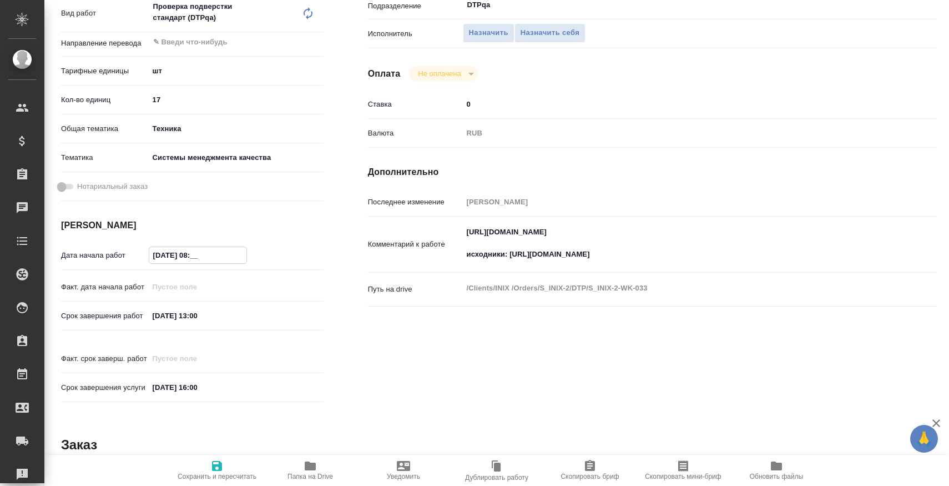
type textarea "x"
type input "13.10.2025 08:00"
type textarea "x"
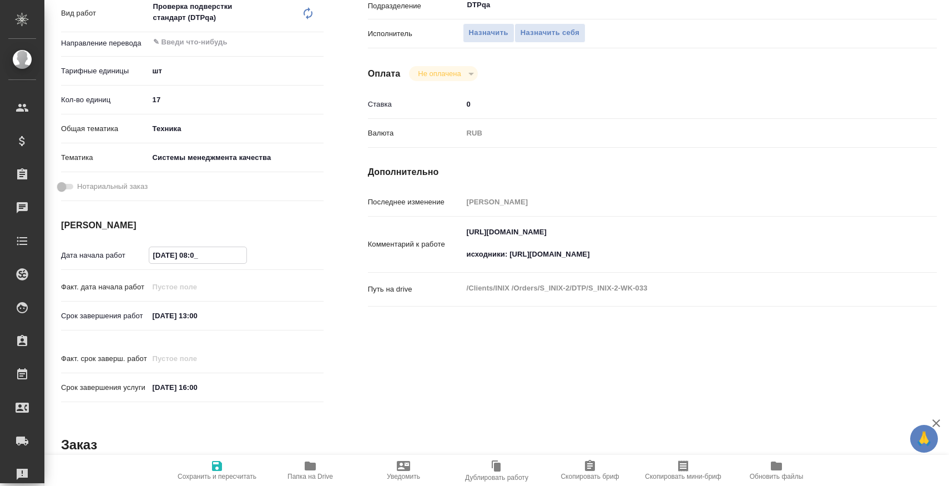
type textarea "x"
type input "13.10.2025 08:00"
click at [225, 472] on span "Сохранить и пересчитать" at bounding box center [217, 476] width 79 height 8
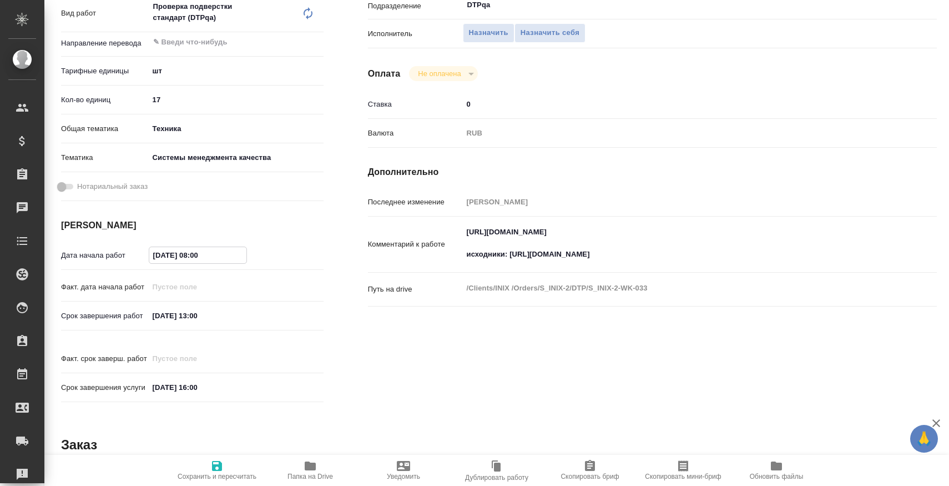
type textarea "x"
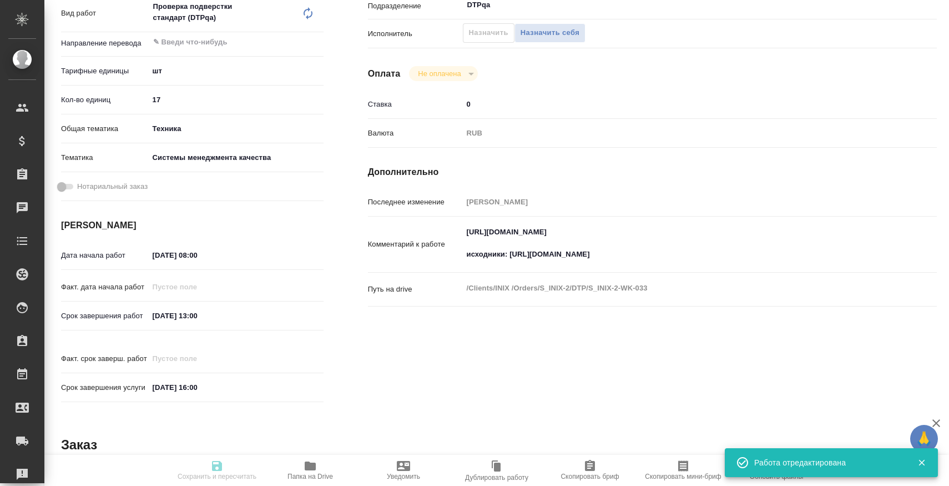
type textarea "x"
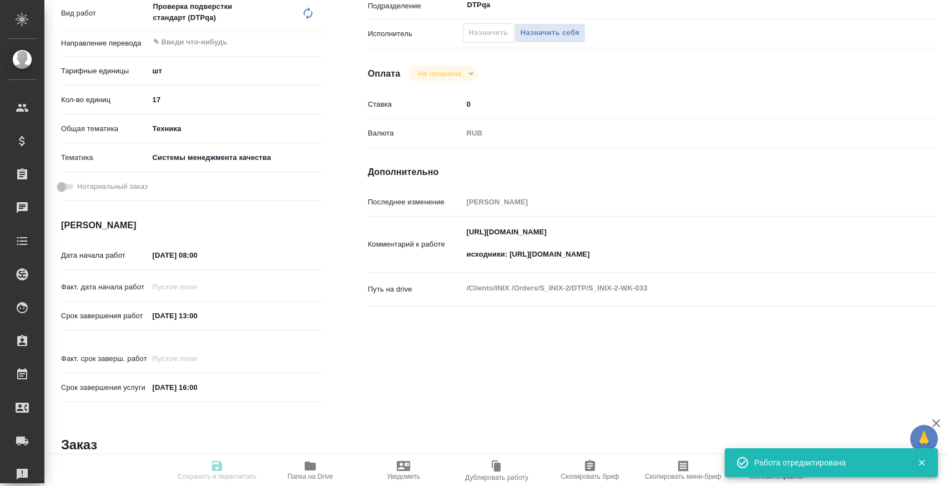
type input "recruiting"
type textarea "Проверка подверстки стандарт (DTPqa)"
type textarea "x"
type input "5a8b1489cc6b4906c91bfdc1"
type input "17"
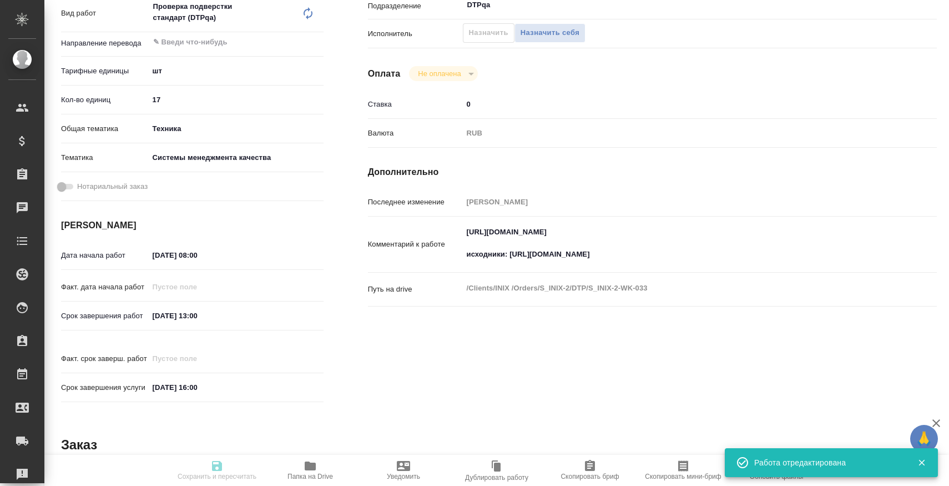
type input "tech"
type input "614984d8deb28370d38bb28f"
type input "13.10.2025 08:00"
type input "13.10.2025 13:00"
type input "13.10.2025 16:00"
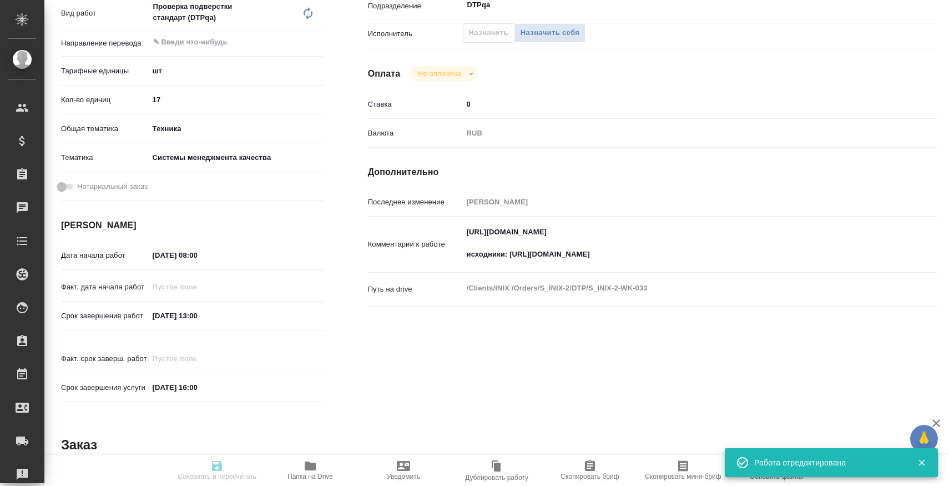
type input "DTPqa"
type input "notPayed"
type input "0"
type input "RUB"
type input "[PERSON_NAME]"
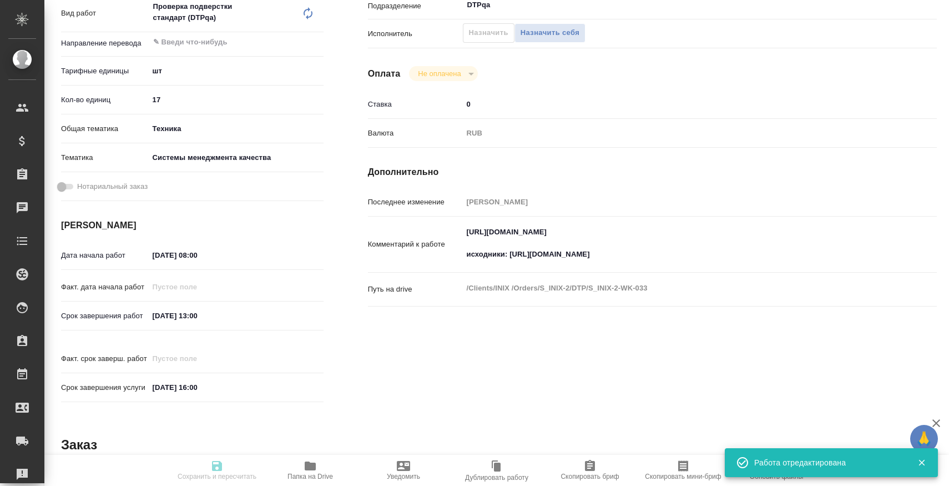
type textarea "https://tera.awatera.com/Work/68dfec15a41afe8c49e5af3b/ исходники: https://driv…"
type textarea "x"
type textarea "/Clients/INIX /Orders/S_INIX-2/DTP/S_INIX-2-WK-033"
type textarea "x"
type input "S_INIX-2"
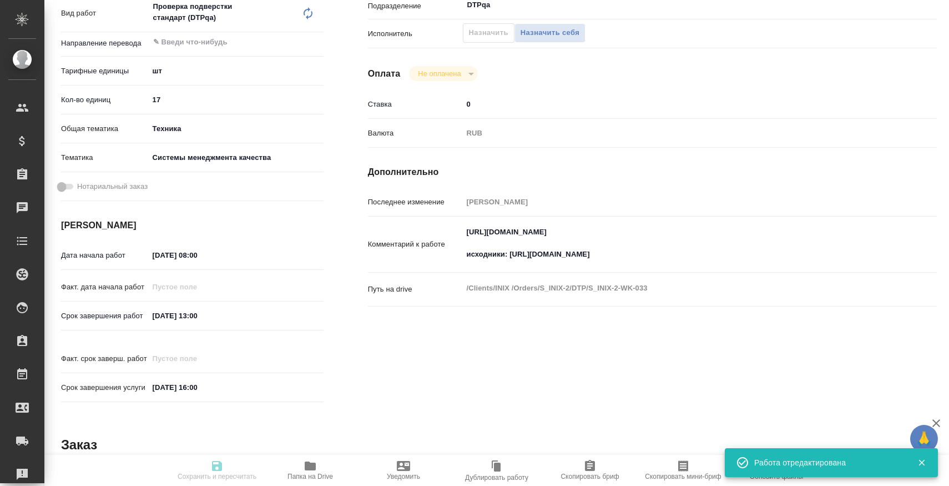
type input "Верстка чертежа. Количество надписей: до 75"
type input "Подверстка, Верстка чертежа. Количество надписей: до 75, Приемка подверстки, Пр…"
type input "Никифорова Валерия"
type input "[PERSON_NAME]"
type input "/Clients/INIX /Orders/S_INIX-2"
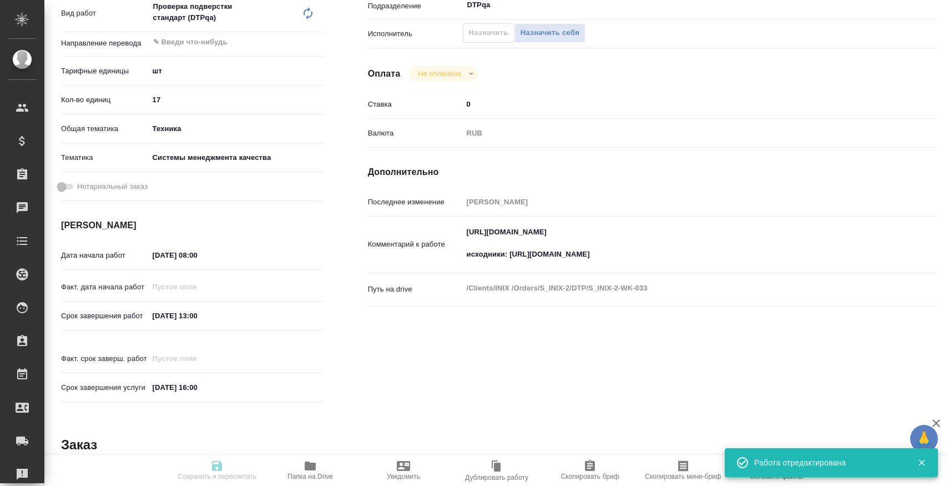
type textarea "x"
type textarea "кит-рус"
type textarea "x"
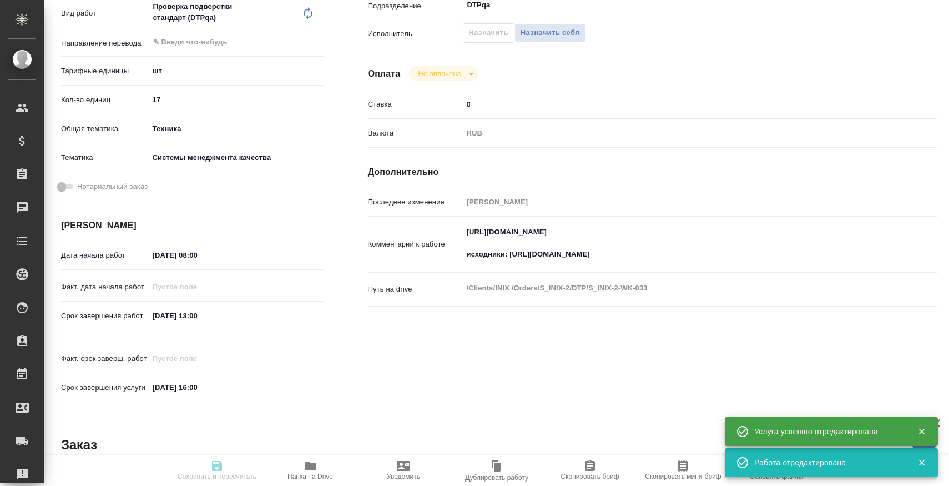
type textarea "x"
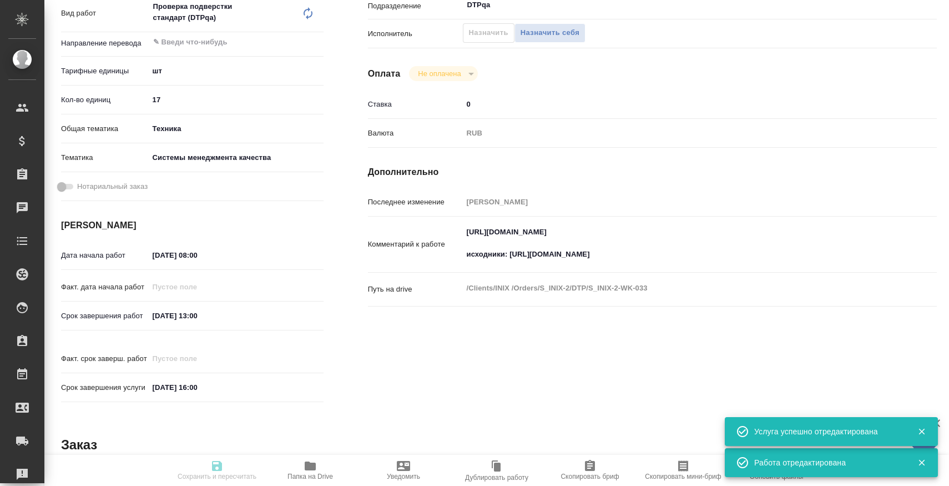
type textarea "x"
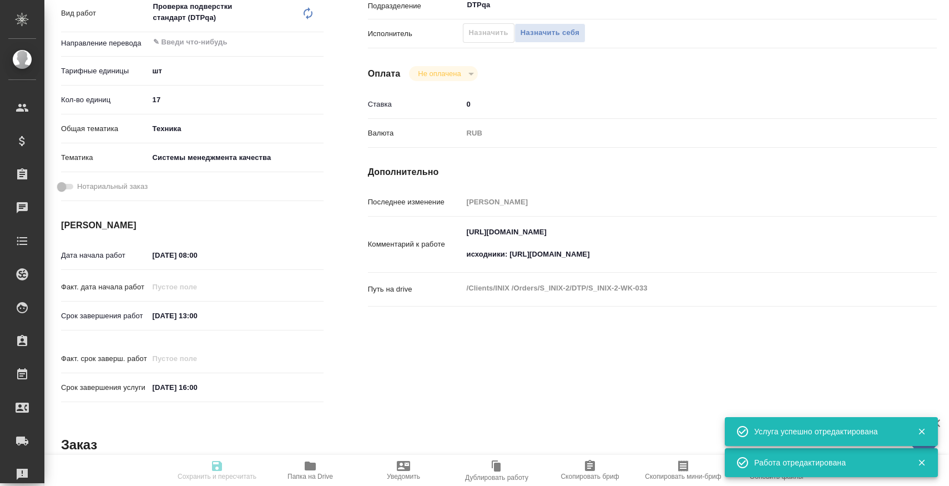
type textarea "x"
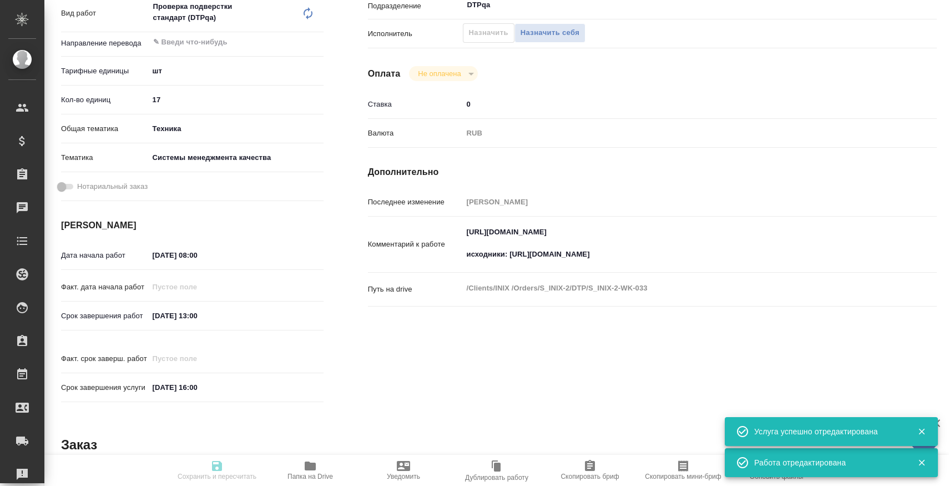
type textarea "x"
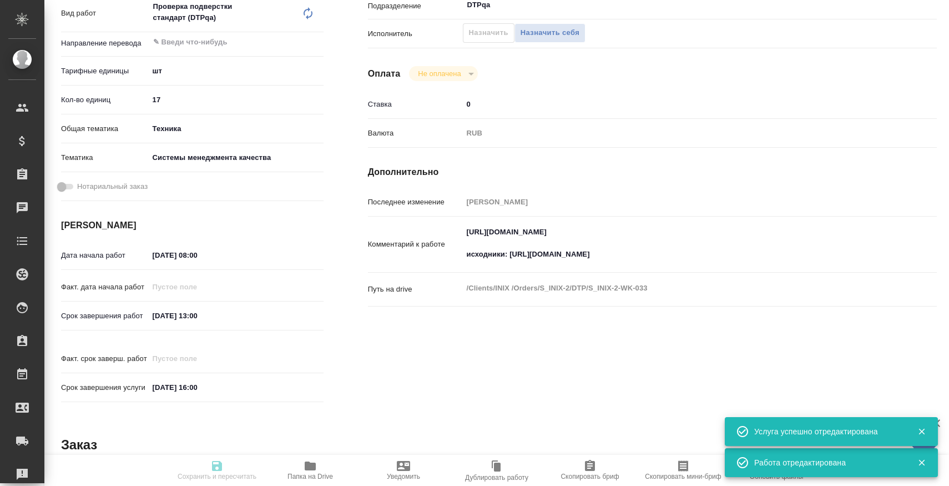
type textarea "x"
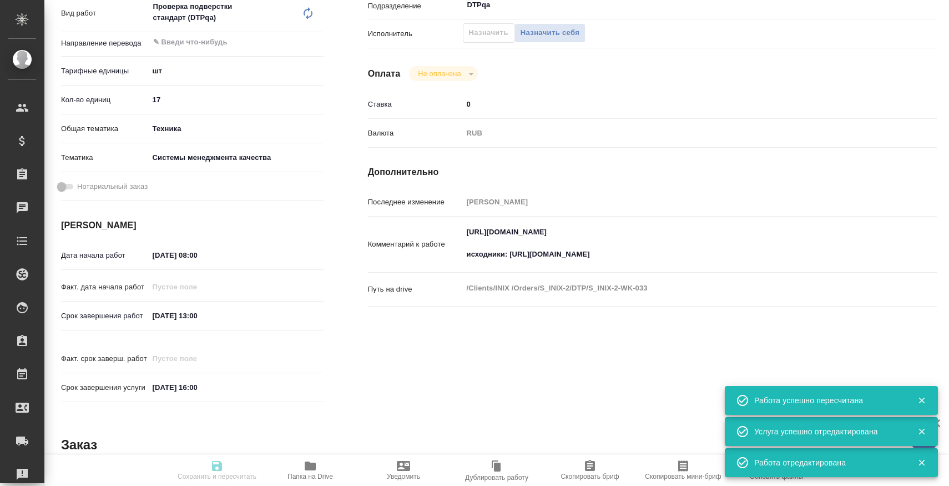
type input "recruiting"
type textarea "Проверка подверстки стандарт (DTPqa)"
type textarea "x"
type input "5a8b1489cc6b4906c91bfdc1"
type input "17"
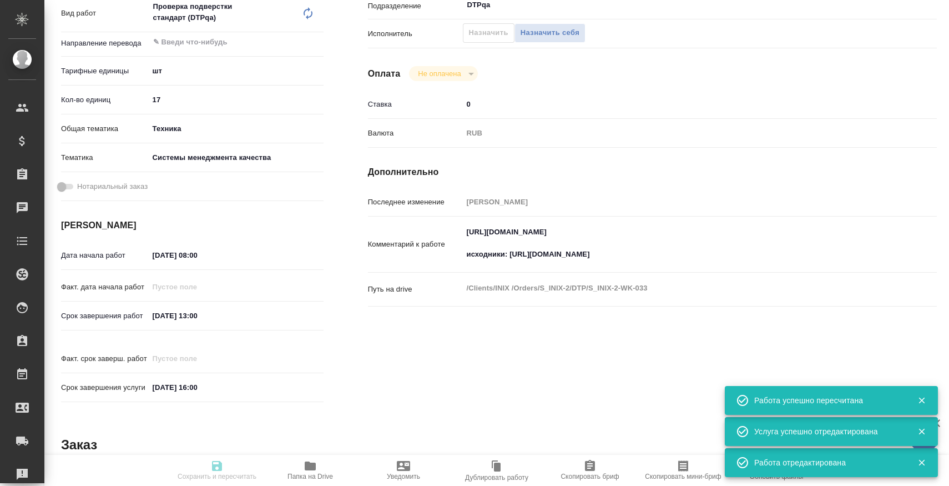
type input "tech"
type input "614984d8deb28370d38bb28f"
type input "13.10.2025 08:00"
type input "13.10.2025 13:00"
type input "13.10.2025 16:00"
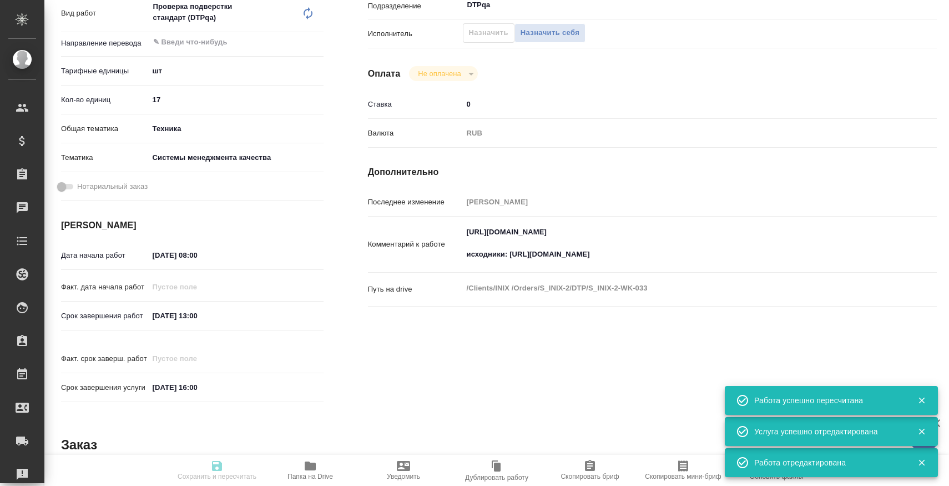
type input "DTPqa"
type input "notPayed"
type input "0"
type input "RUB"
type input "[PERSON_NAME]"
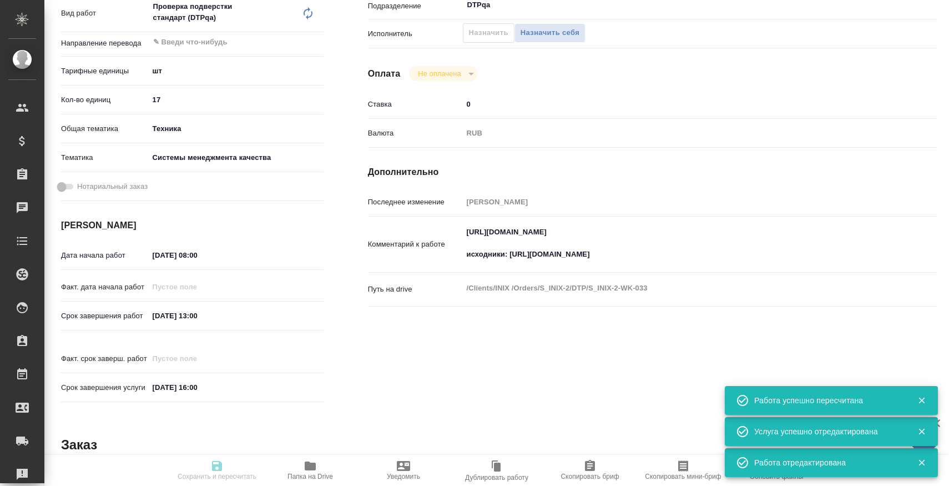
type textarea "https://tera.awatera.com/Work/68dfec15a41afe8c49e5af3b/ исходники: https://driv…"
type textarea "x"
type textarea "/Clients/INIX /Orders/S_INIX-2/DTP/S_INIX-2-WK-033"
type textarea "x"
type input "S_INIX-2"
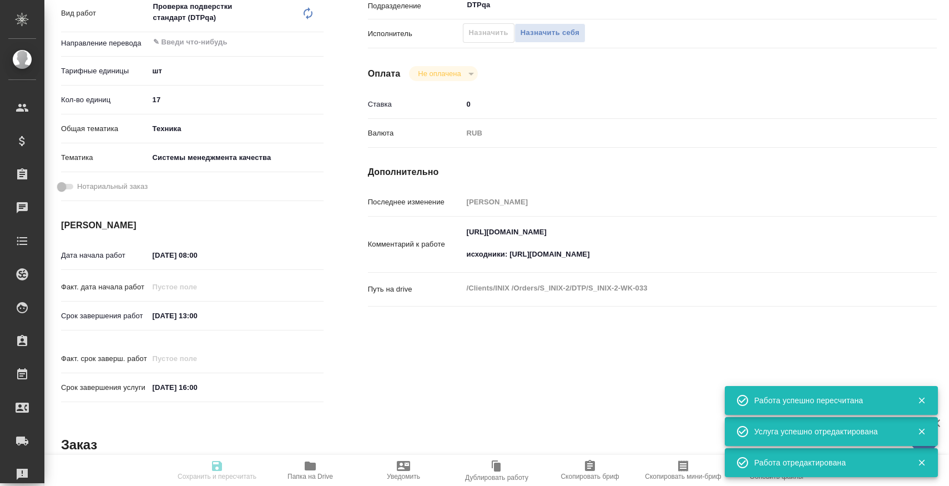
type input "Верстка чертежа. Количество надписей: до 75"
type input "Подверстка, Верстка чертежа. Количество надписей: до 75, Приемка подверстки, Пр…"
type input "Никифорова Валерия"
type input "[PERSON_NAME]"
type input "/Clients/INIX /Orders/S_INIX-2"
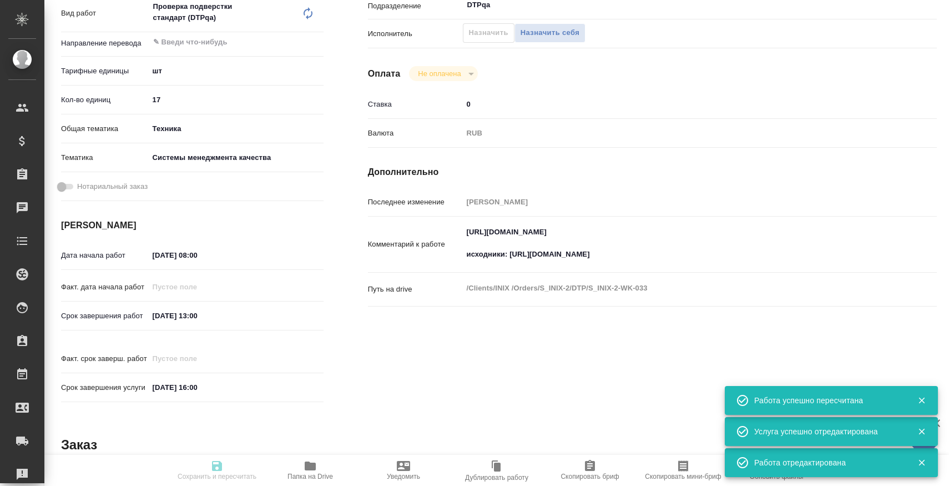
type textarea "x"
type textarea "кит-рус"
type textarea "x"
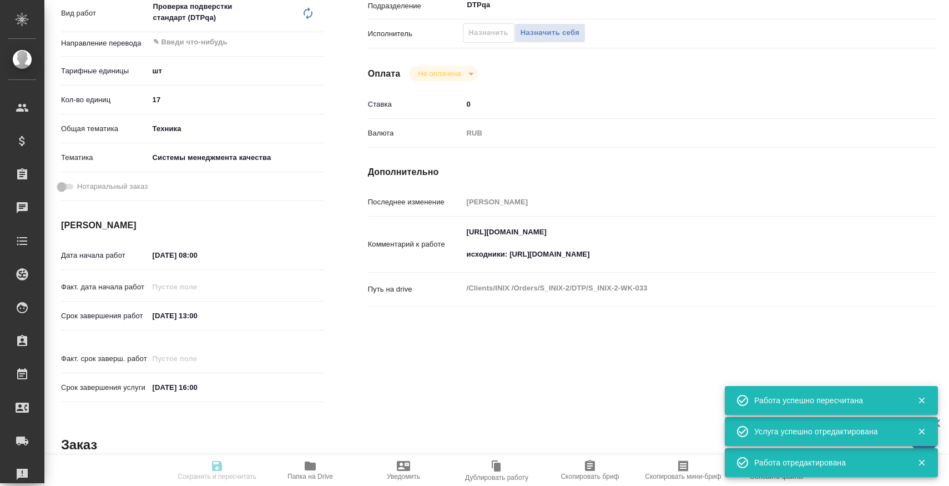
type textarea "x"
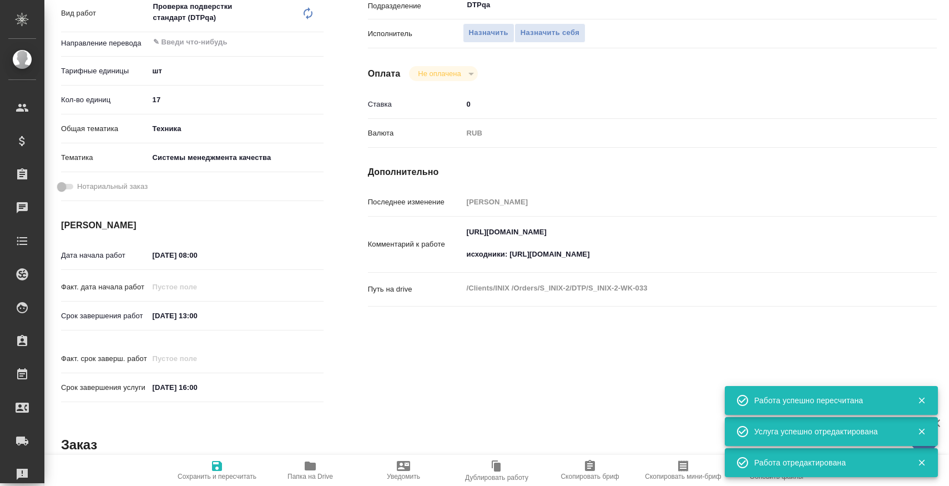
type textarea "x"
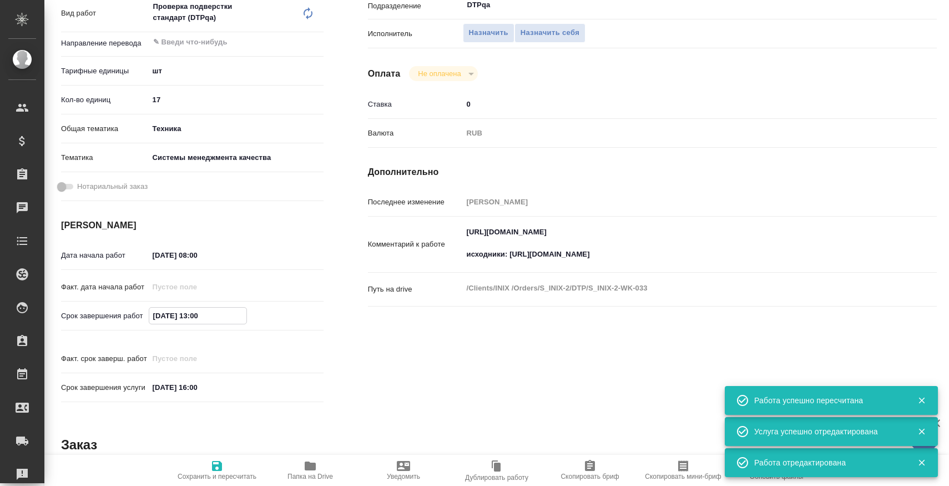
type textarea "x"
drag, startPoint x: 192, startPoint y: 313, endPoint x: 232, endPoint y: 313, distance: 40.5
click at [232, 313] on input "13.10.2025 13:00" at bounding box center [197, 316] width 97 height 16
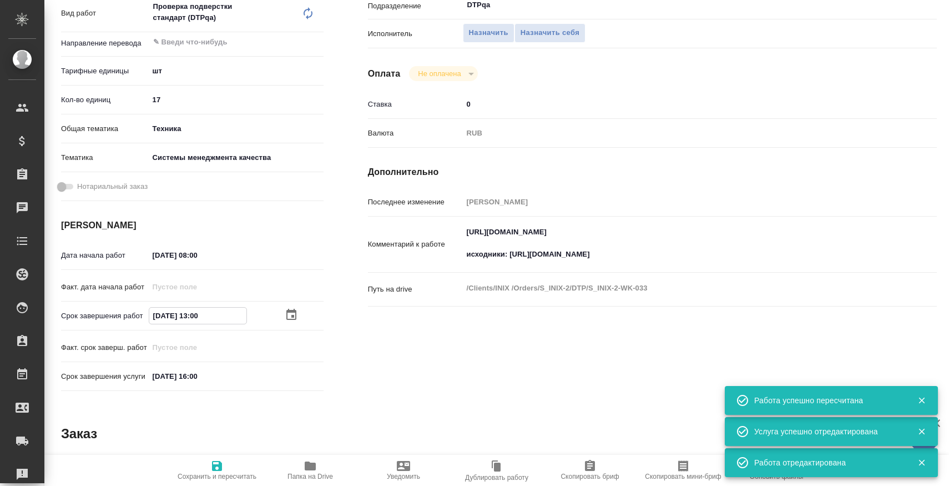
type textarea "x"
type input "13.10.2025 1_:__"
type textarea "x"
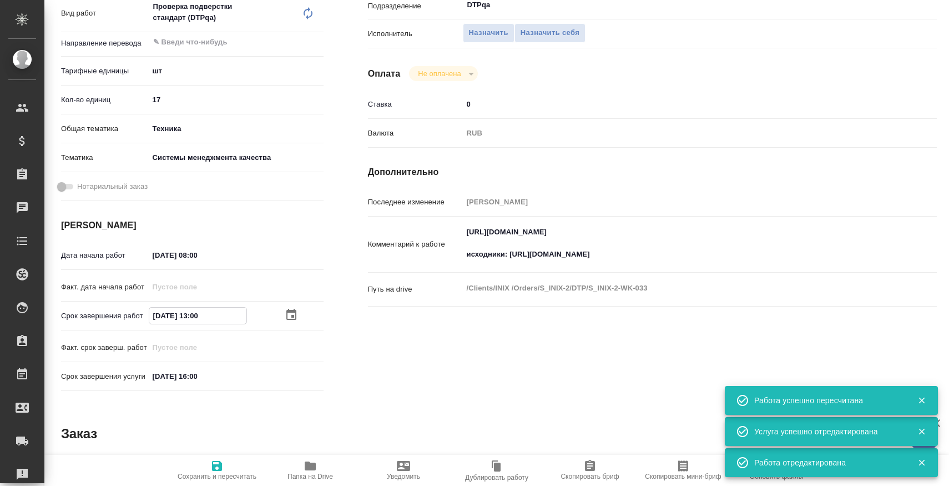
type textarea "x"
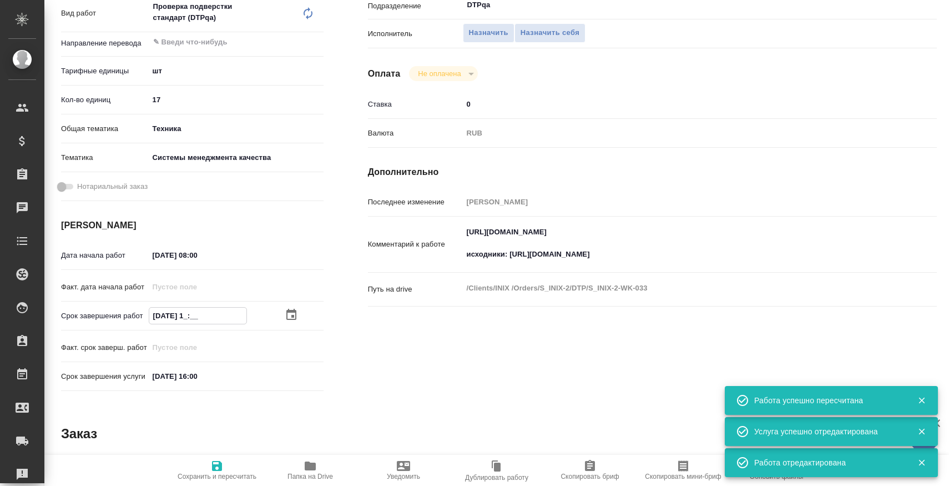
type textarea "x"
type input "13.10.2025 14:__"
type textarea "x"
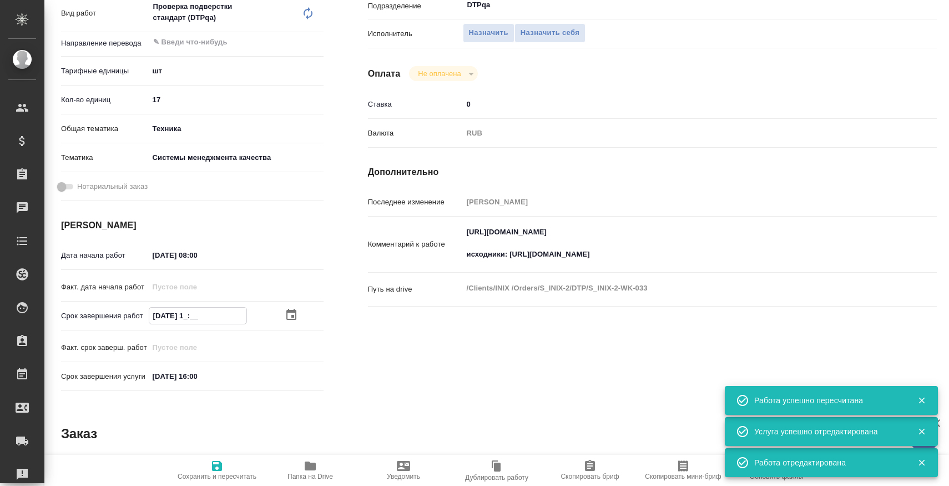
type textarea "x"
click at [209, 460] on span "Сохранить и пересчитать" at bounding box center [217, 469] width 80 height 21
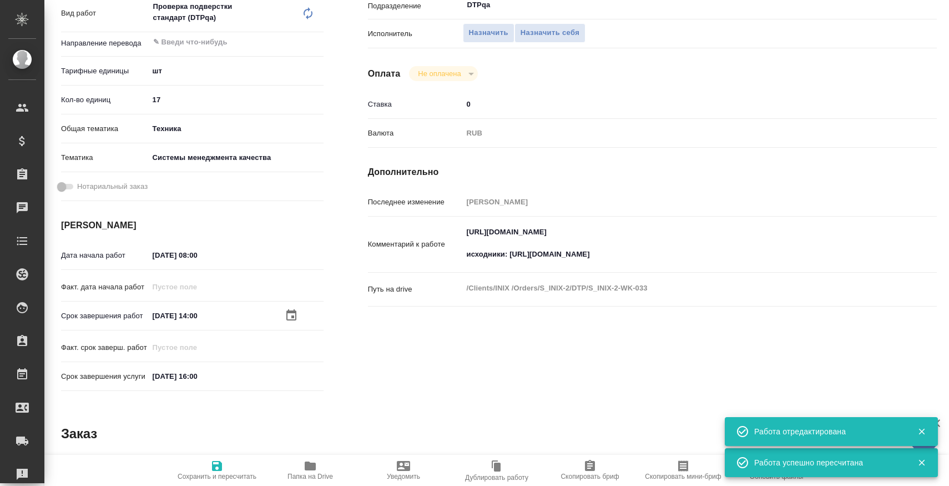
scroll to position [46, 0]
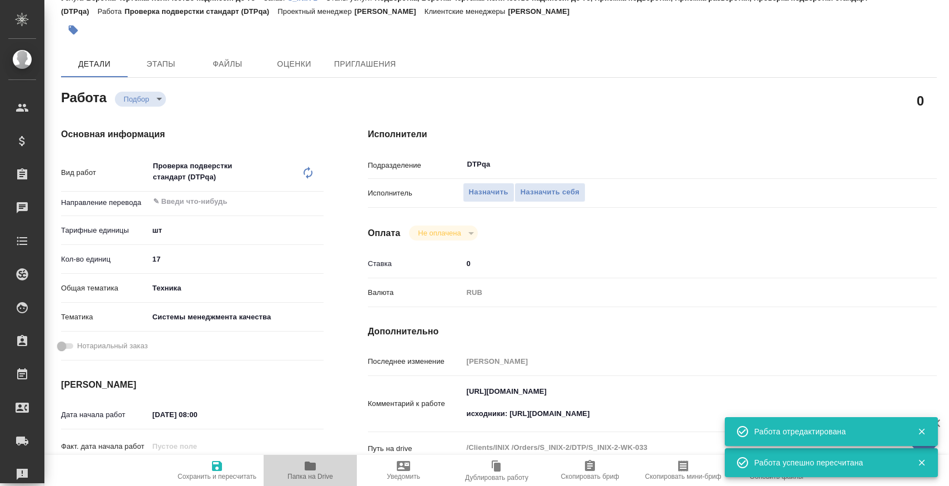
click at [301, 466] on span "Папка на Drive" at bounding box center [310, 469] width 80 height 21
click at [209, 74] on button "Файлы" at bounding box center [227, 64] width 67 height 27
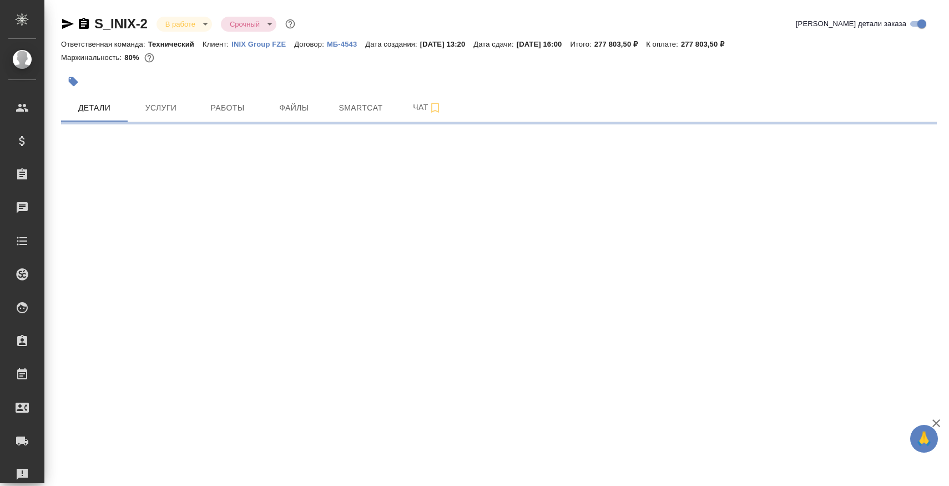
select select "RU"
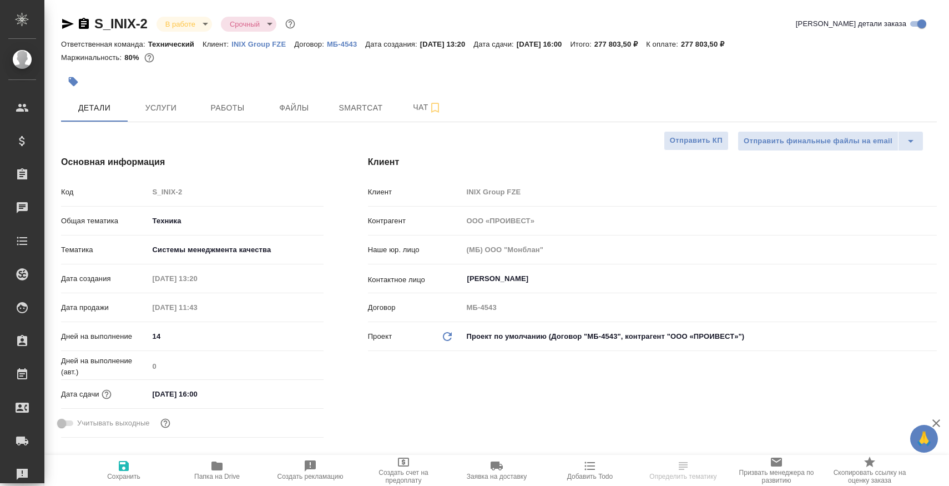
type textarea "x"
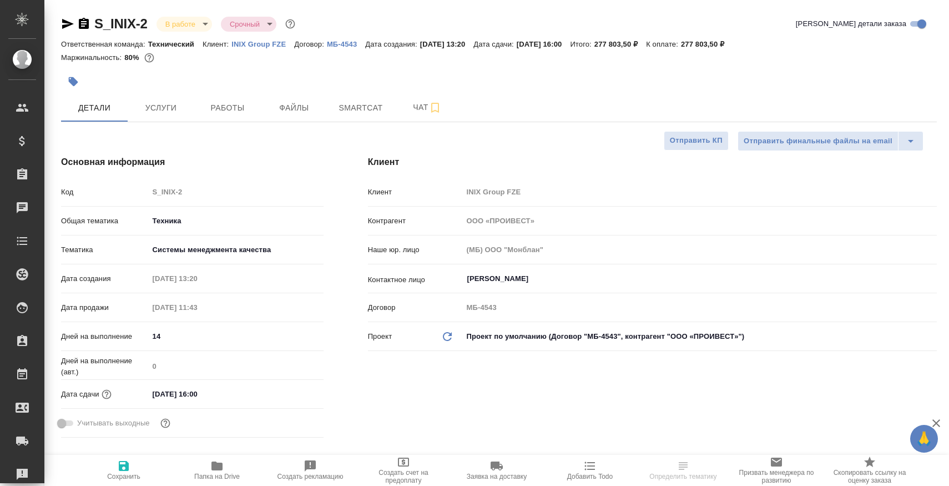
type textarea "x"
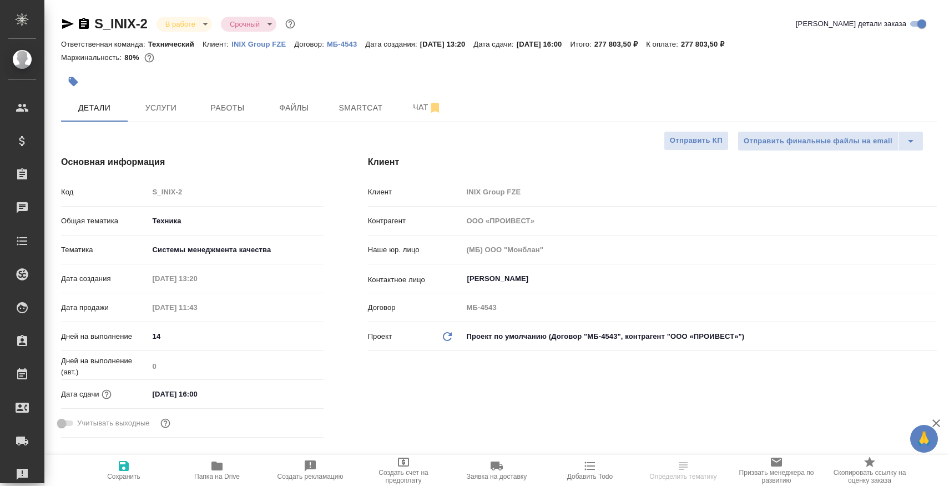
type textarea "x"
select select "RU"
type textarea "x"
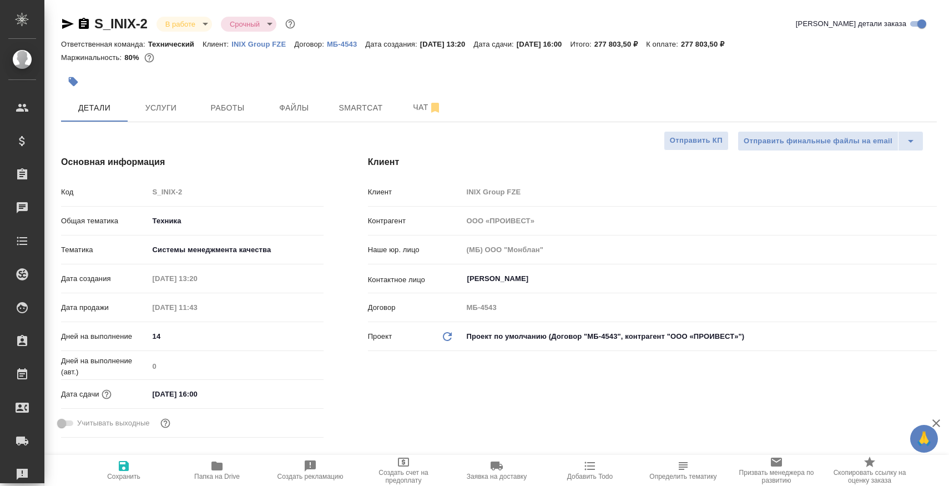
type textarea "x"
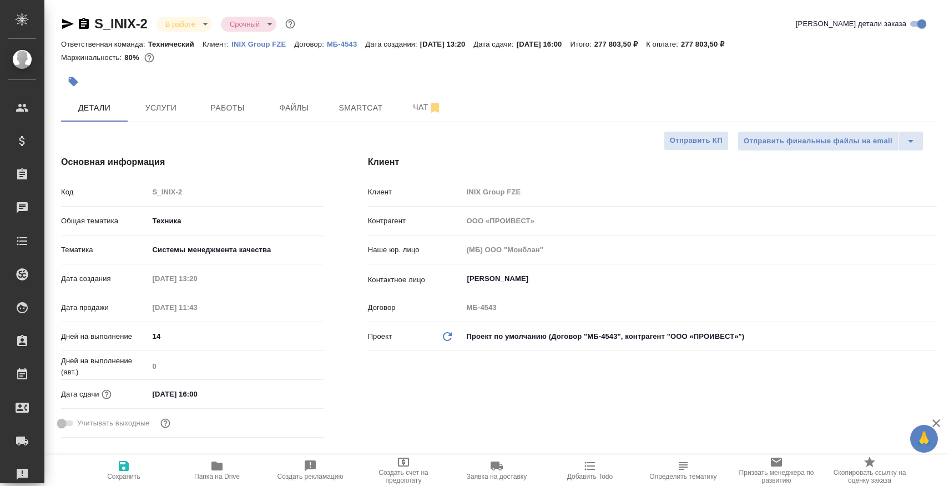
type textarea "x"
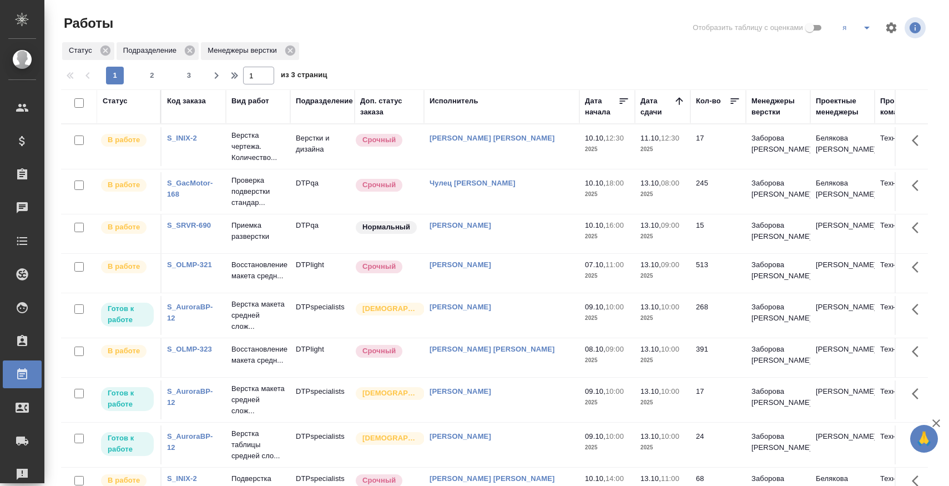
click at [180, 189] on div "S_GacMotor-168" at bounding box center [193, 189] width 53 height 22
click at [176, 180] on link "S_GacMotor-168" at bounding box center [190, 188] width 46 height 19
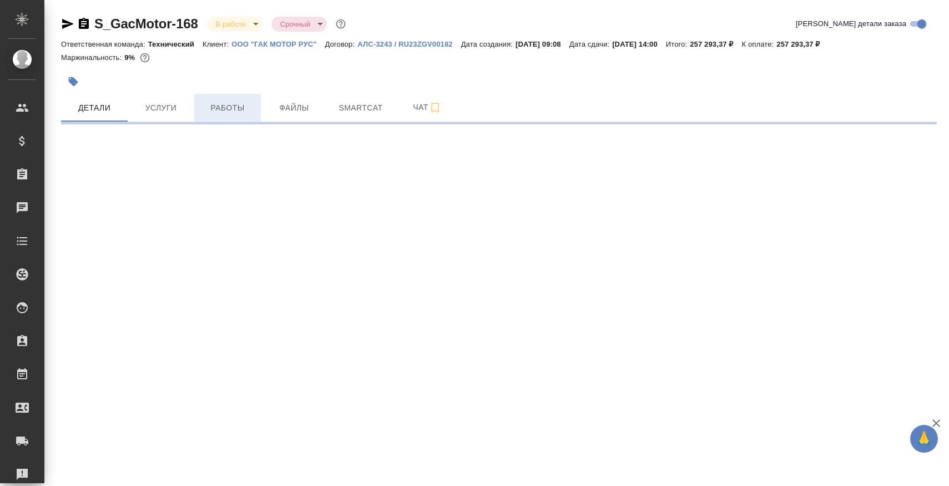
select select "RU"
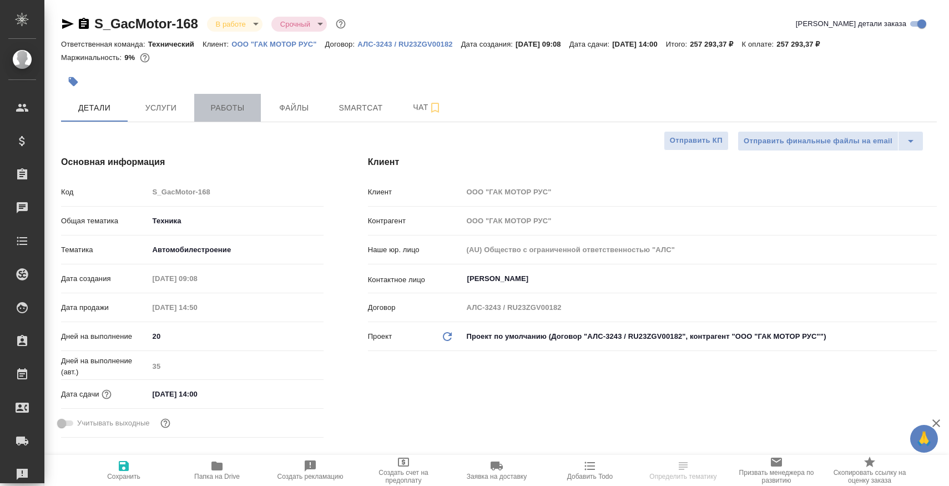
click at [223, 102] on span "Работы" at bounding box center [227, 108] width 53 height 14
type textarea "x"
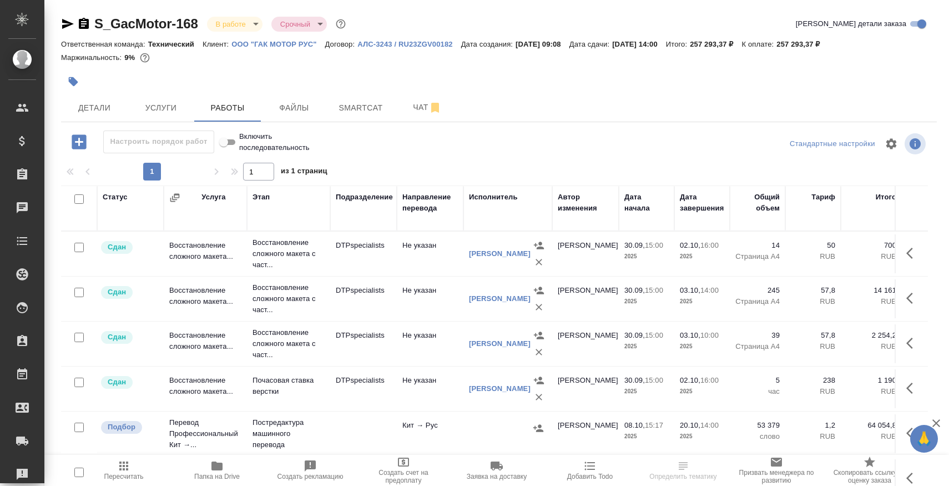
click at [132, 471] on span "Пересчитать" at bounding box center [124, 469] width 80 height 21
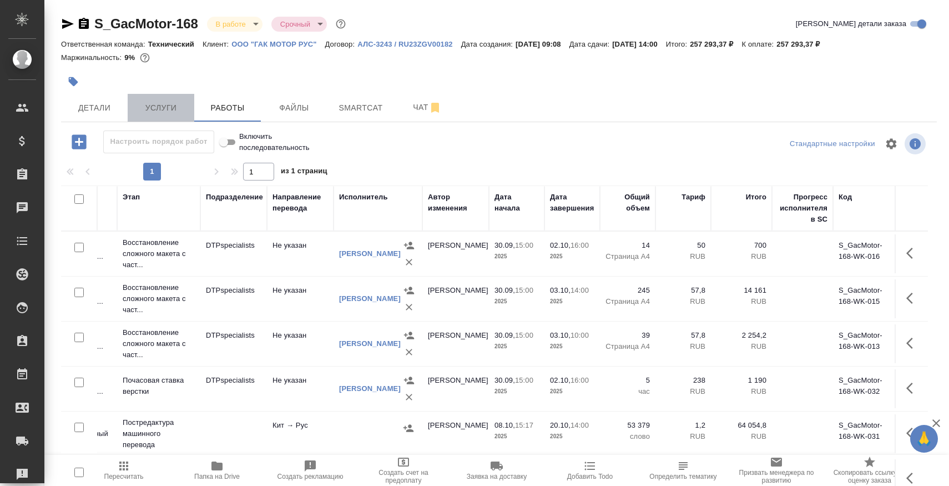
click at [160, 117] on button "Услуги" at bounding box center [161, 108] width 67 height 28
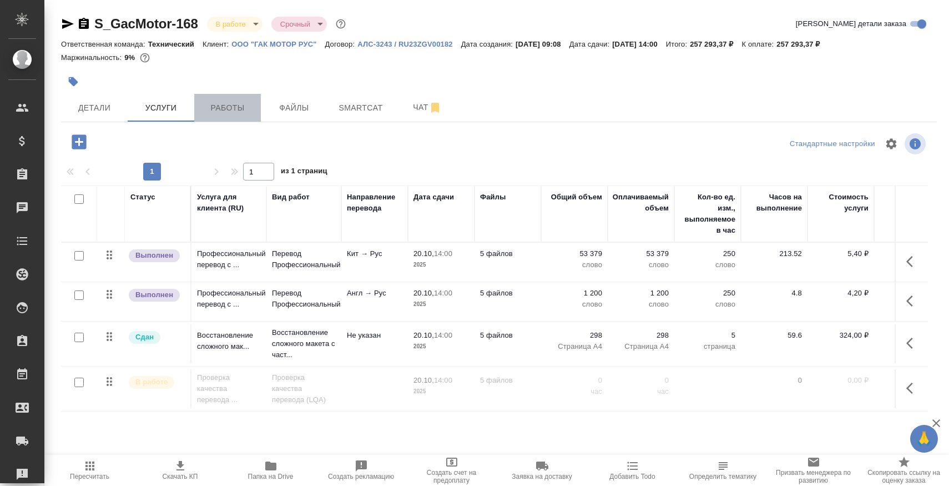
click at [213, 116] on button "Работы" at bounding box center [227, 108] width 67 height 28
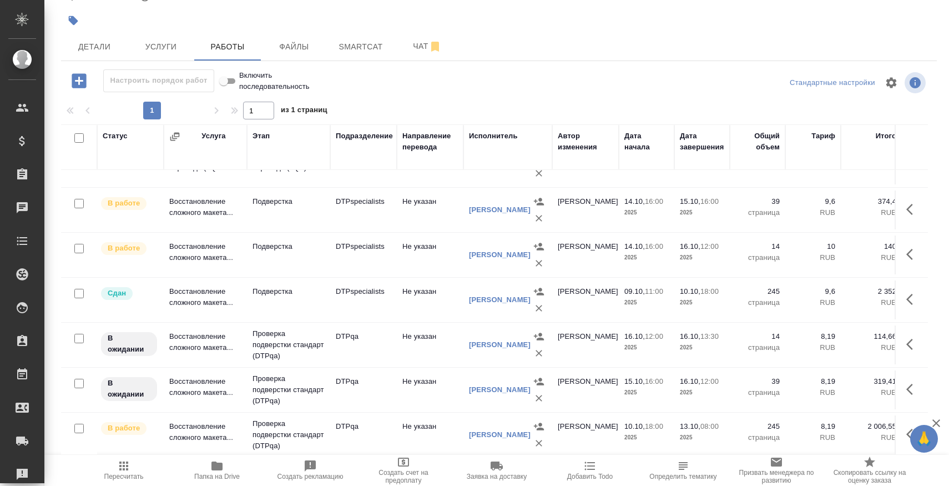
scroll to position [599, 0]
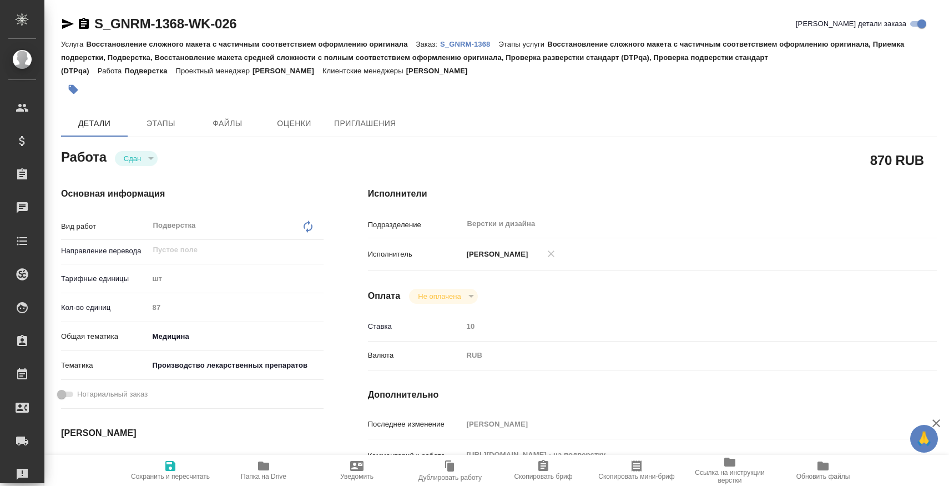
type textarea "x"
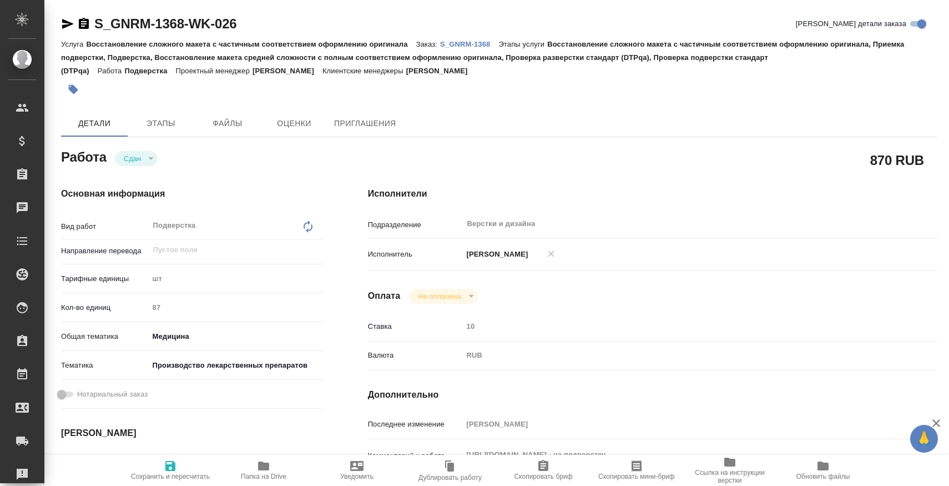
type textarea "x"
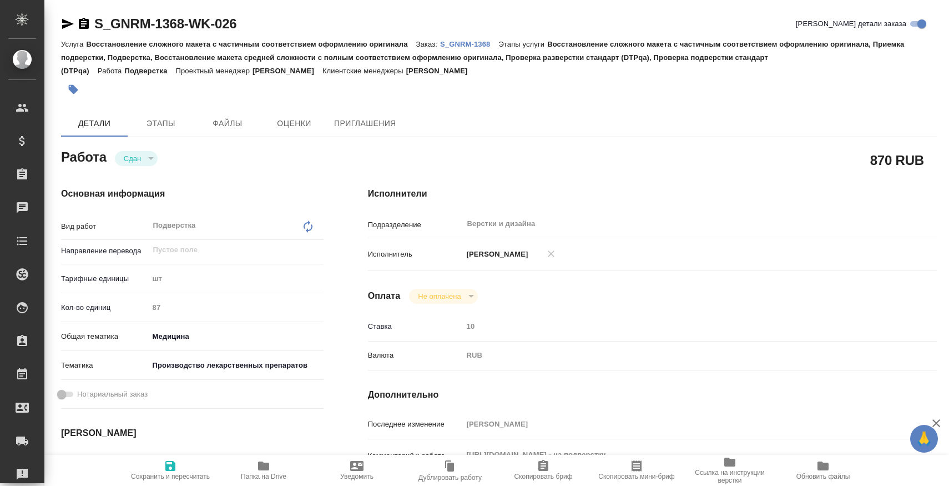
type textarea "x"
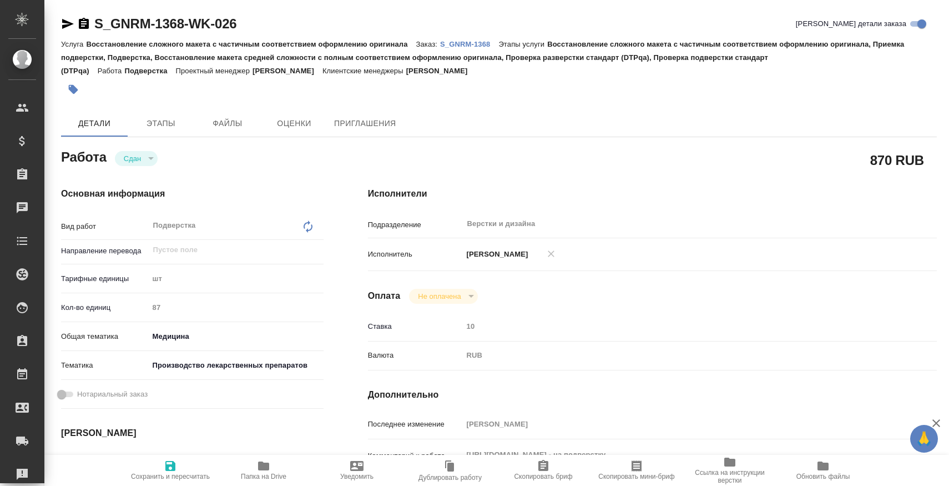
type textarea "x"
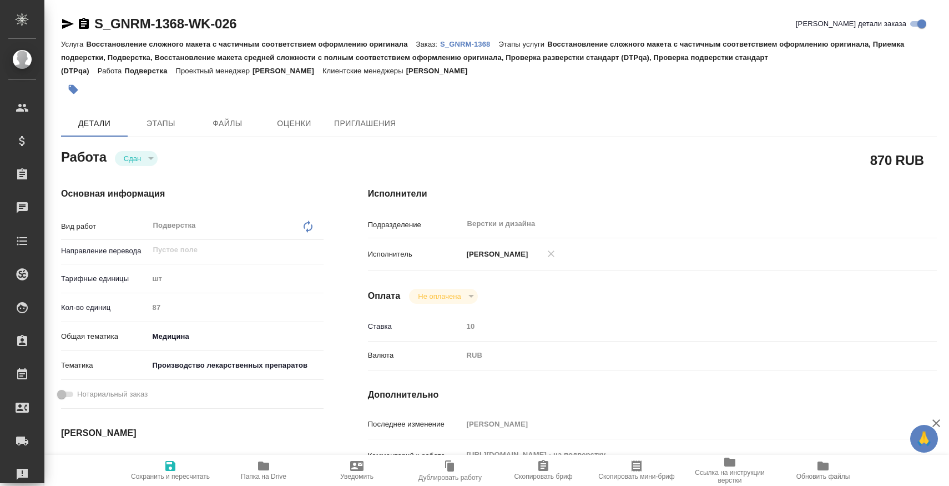
type textarea "x"
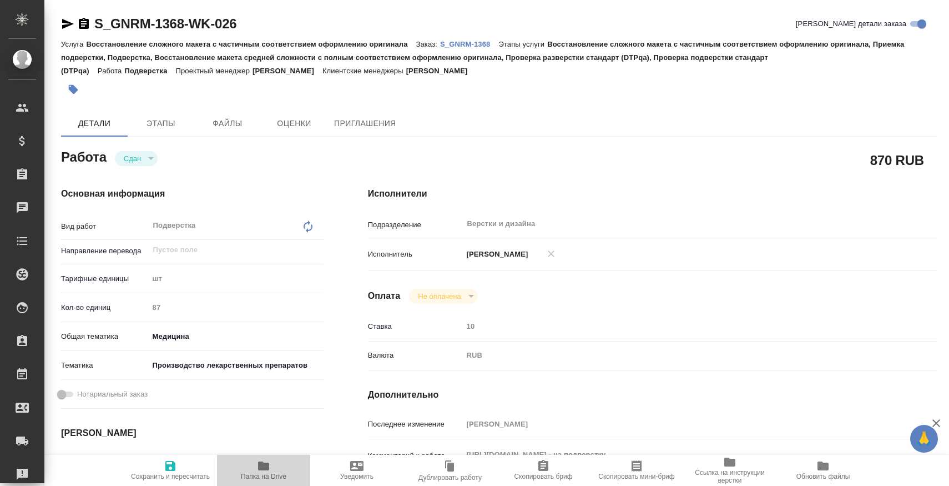
type textarea "x"
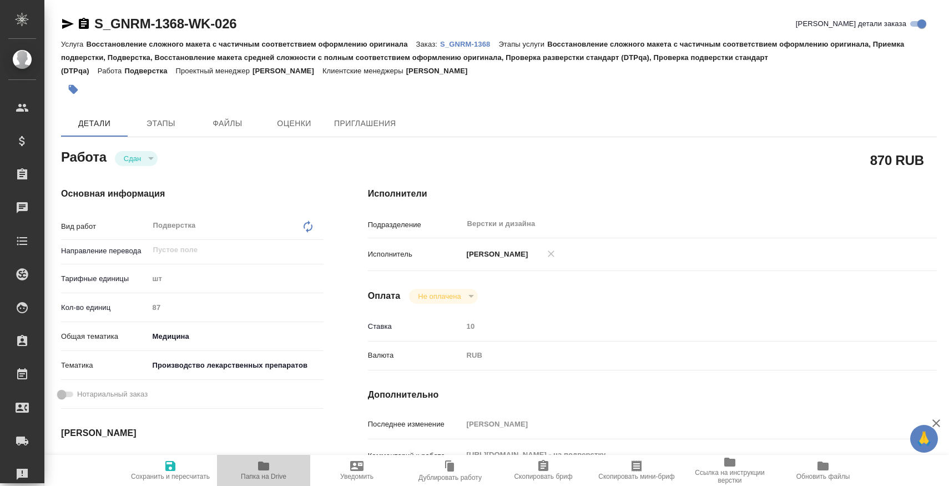
click at [289, 466] on span "Папка на Drive" at bounding box center [264, 469] width 80 height 21
type textarea "x"
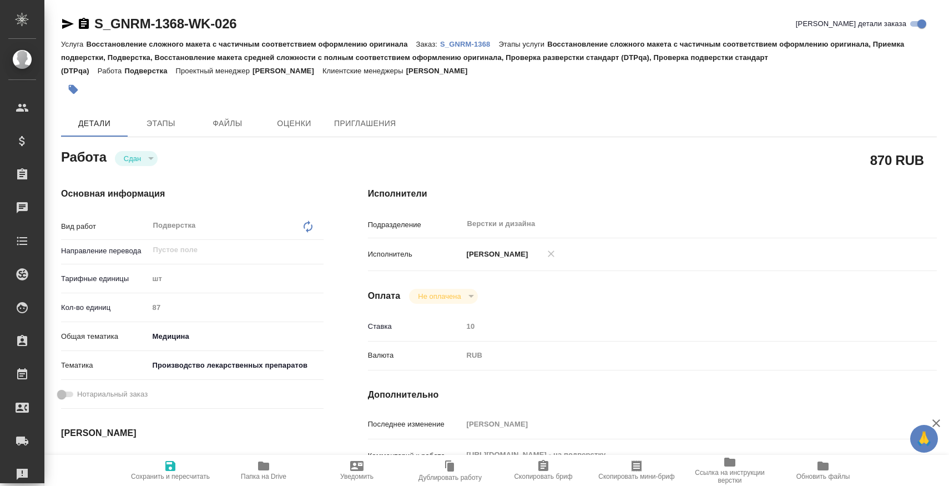
type textarea "x"
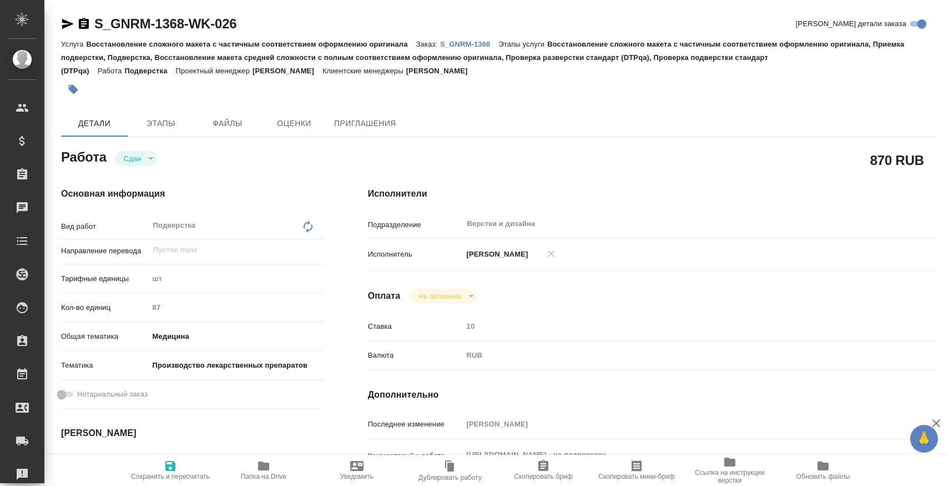
type textarea "x"
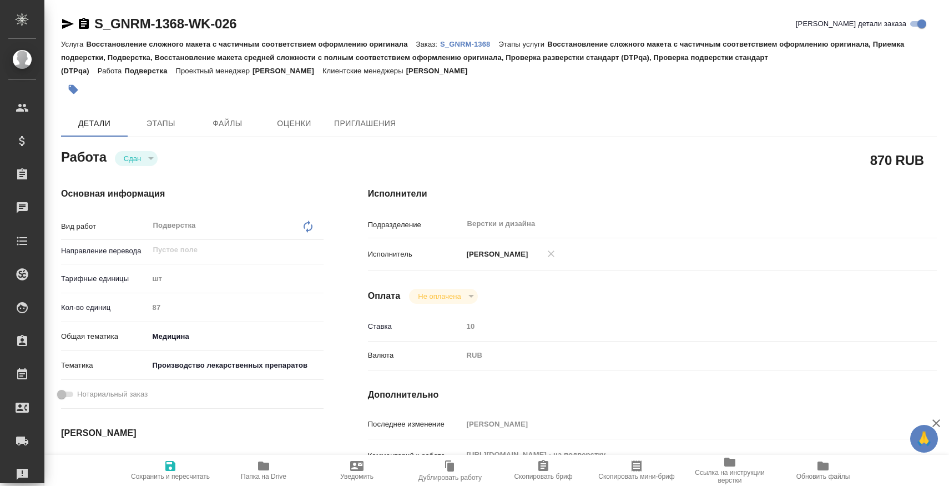
type textarea "x"
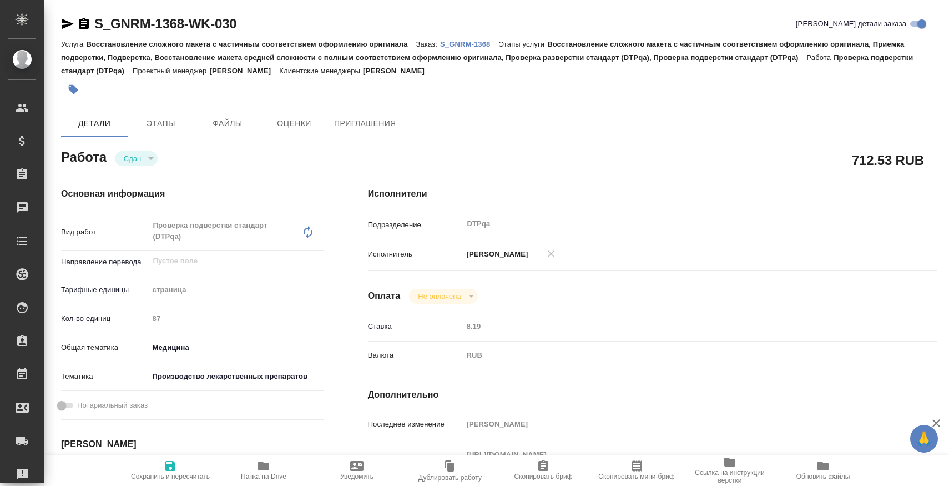
type textarea "x"
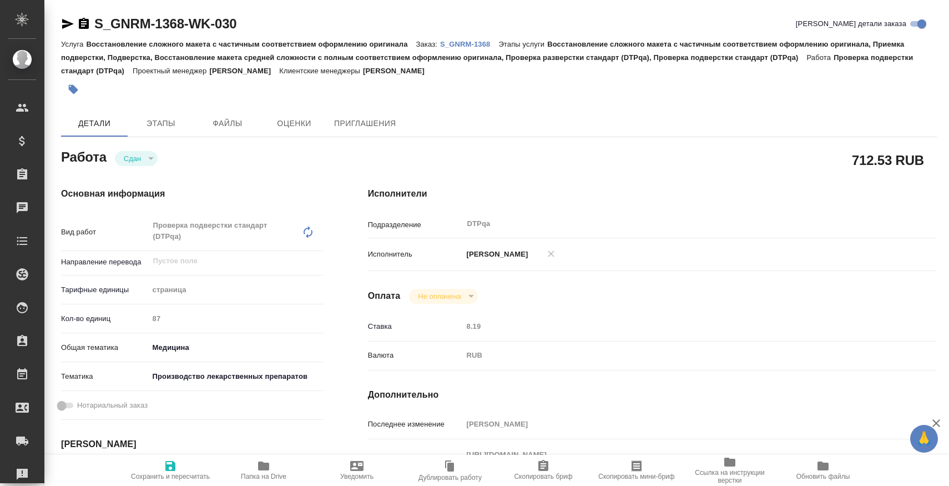
type textarea "x"
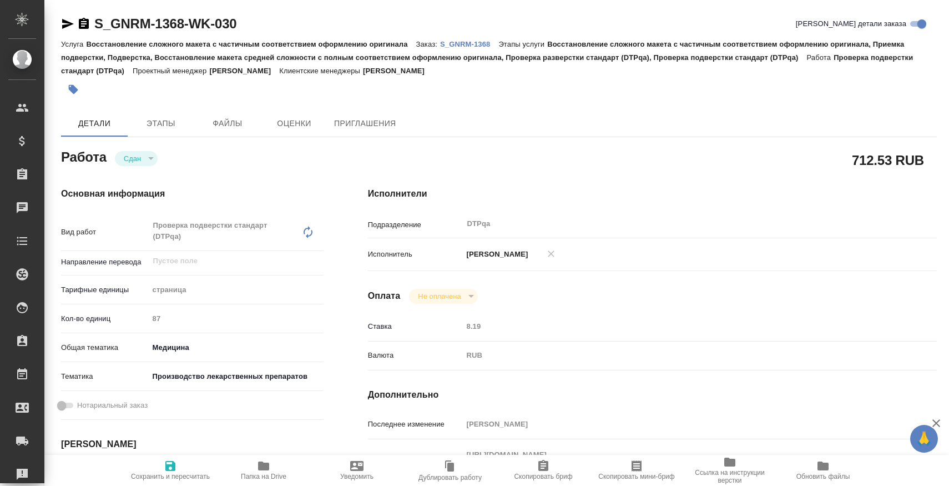
type textarea "x"
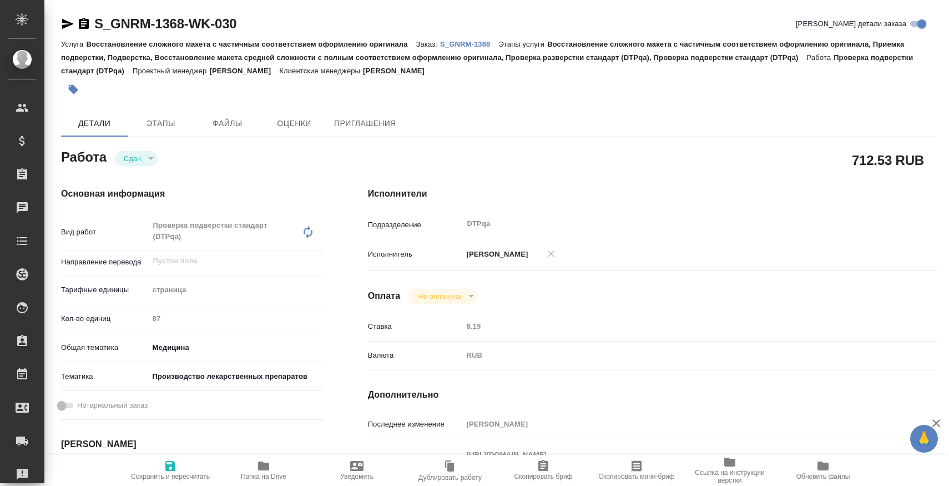
type textarea "x"
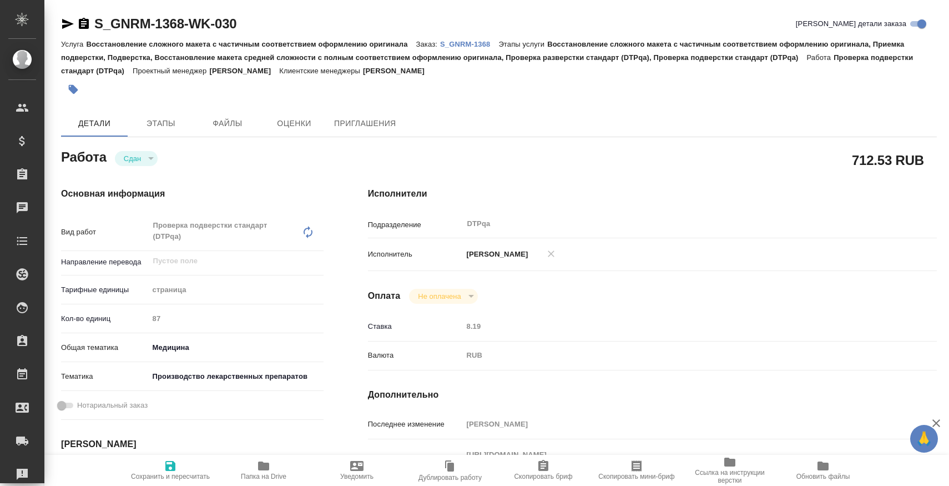
click at [278, 464] on span "Папка на Drive" at bounding box center [264, 469] width 80 height 21
type textarea "x"
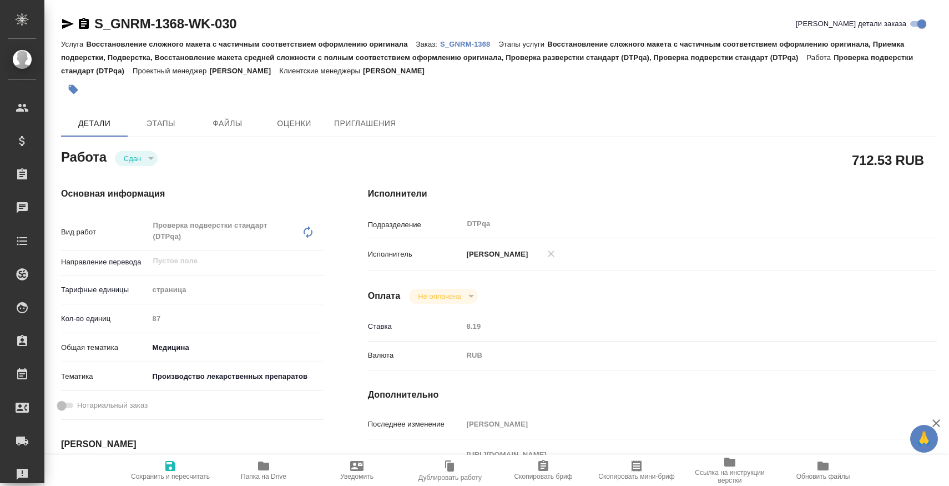
type textarea "x"
